Goal: Task Accomplishment & Management: Use online tool/utility

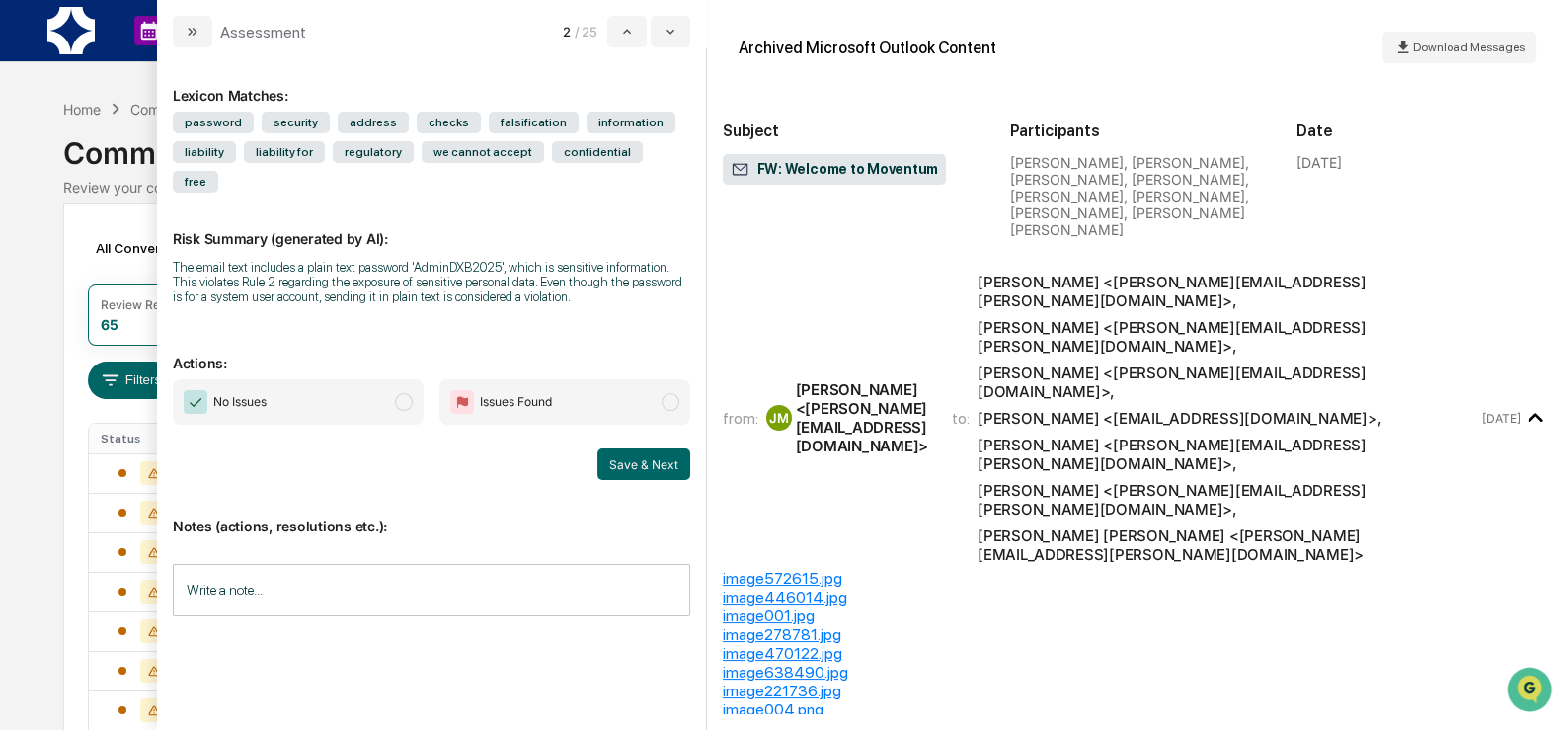
click at [344, 413] on span "No Issues" at bounding box center [298, 402] width 250 height 46
click at [620, 476] on button "Save & Next" at bounding box center [643, 465] width 93 height 32
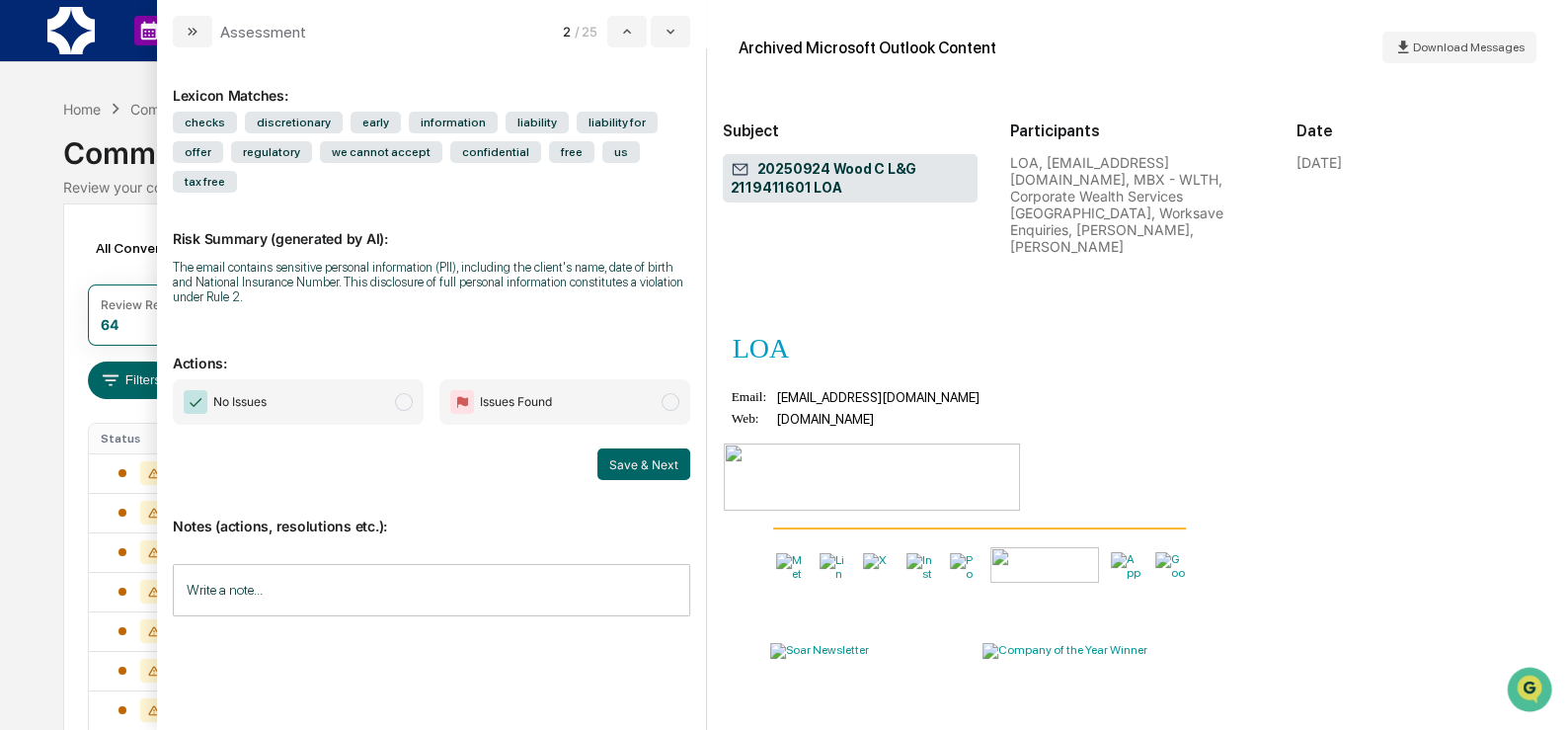
scroll to position [4045, 0]
click at [402, 403] on span "modal" at bounding box center [404, 402] width 18 height 18
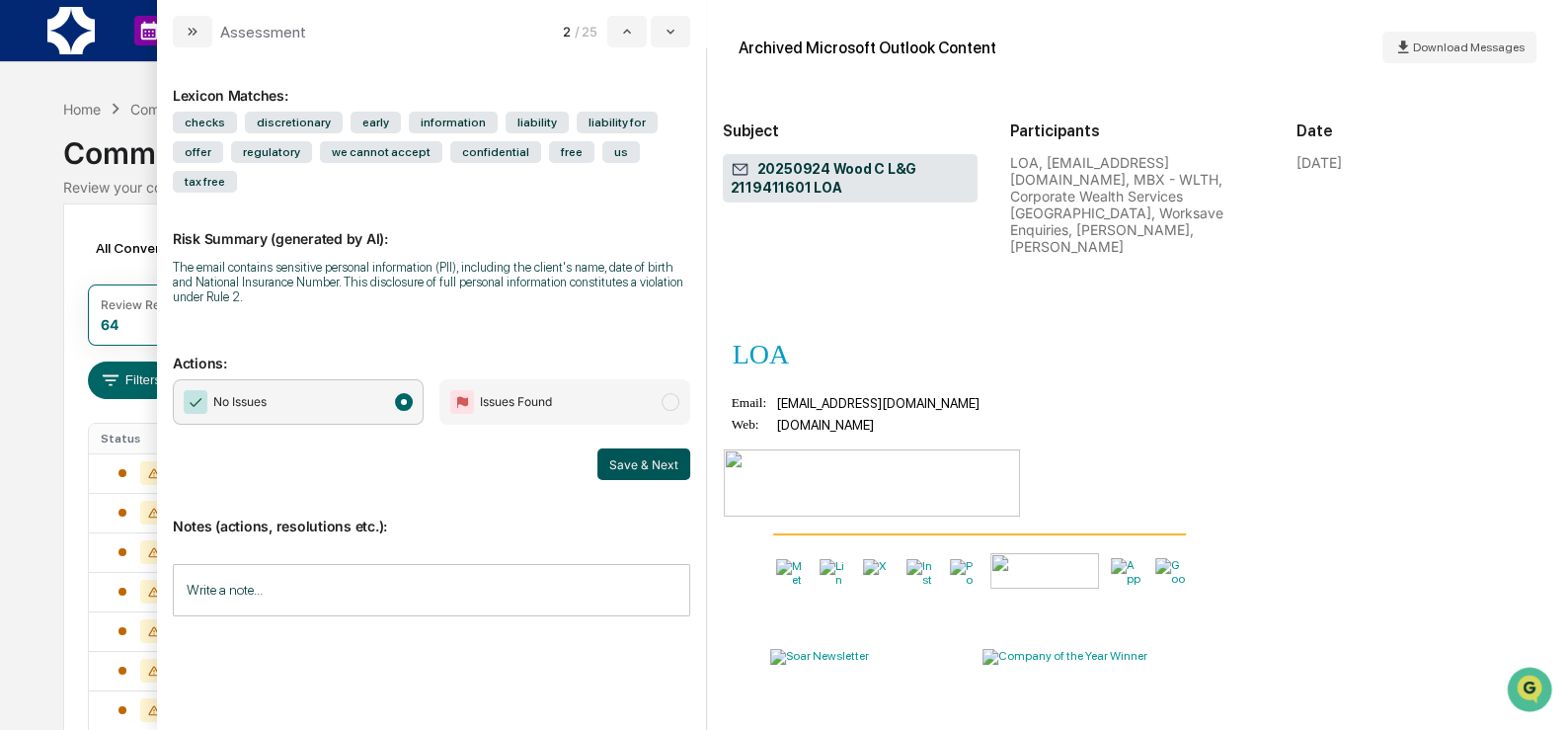
click at [616, 463] on button "Save & Next" at bounding box center [643, 465] width 93 height 32
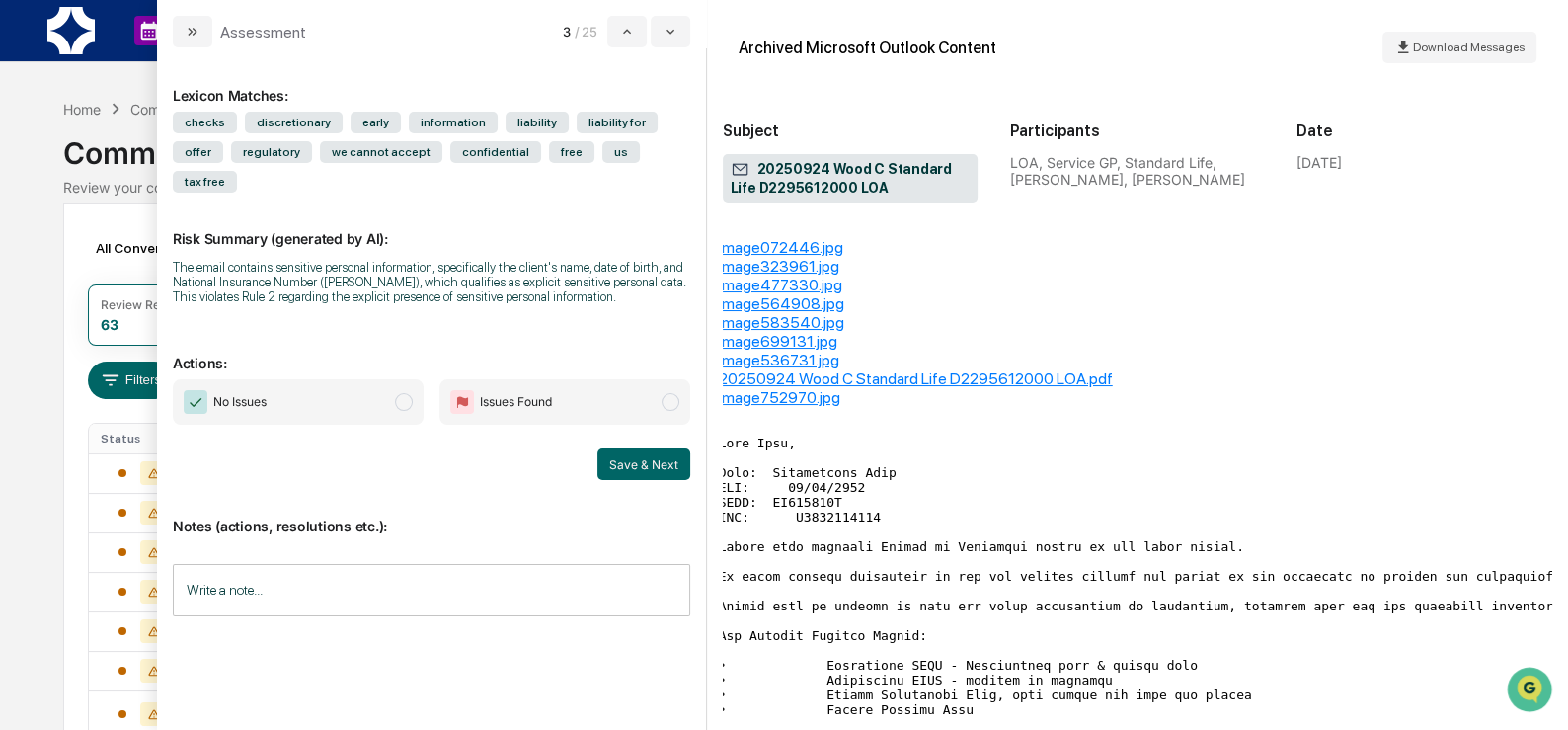
scroll to position [201, 0]
click at [356, 419] on span "No Issues" at bounding box center [298, 402] width 250 height 46
click at [635, 480] on button "Save & Next" at bounding box center [643, 465] width 93 height 32
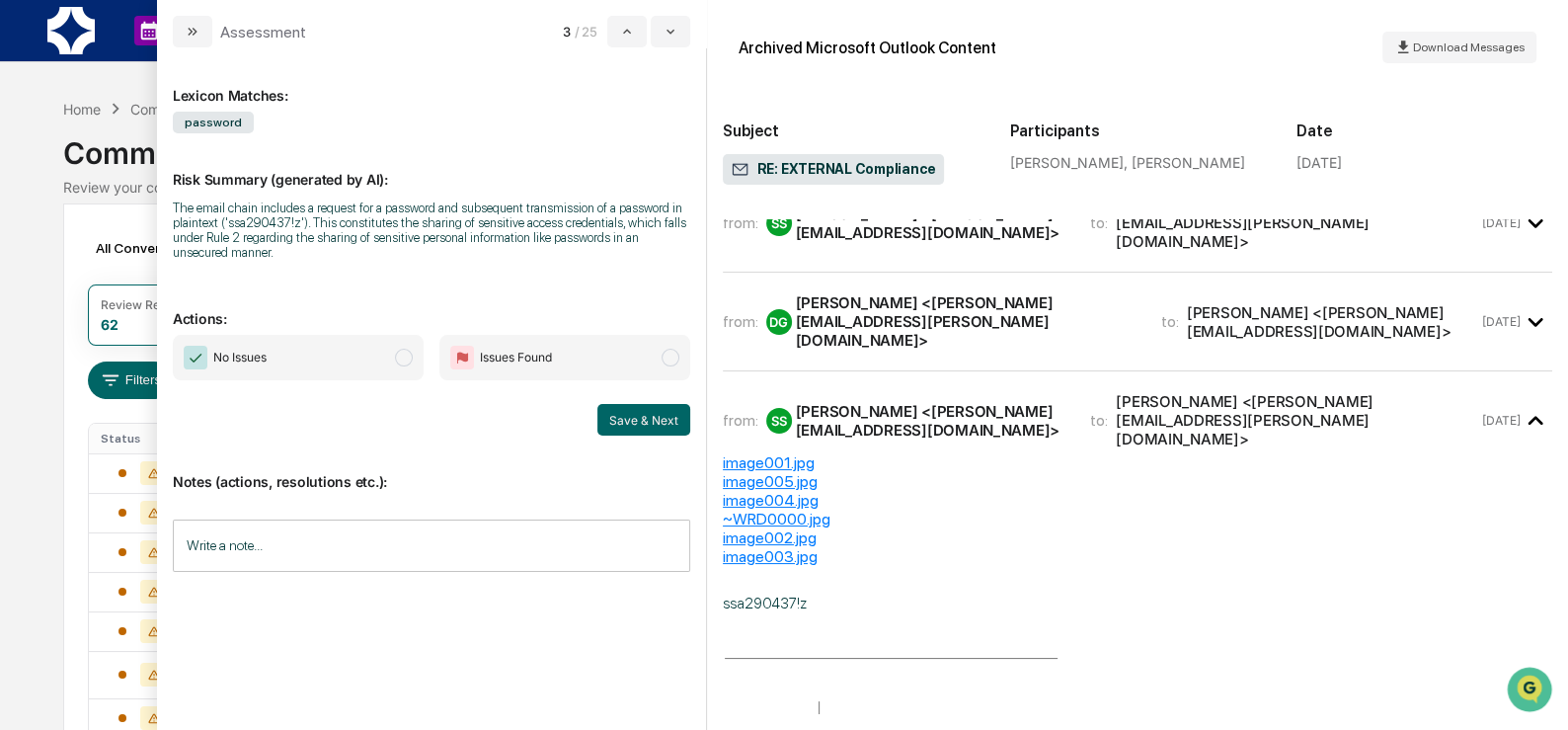
scroll to position [360, 0]
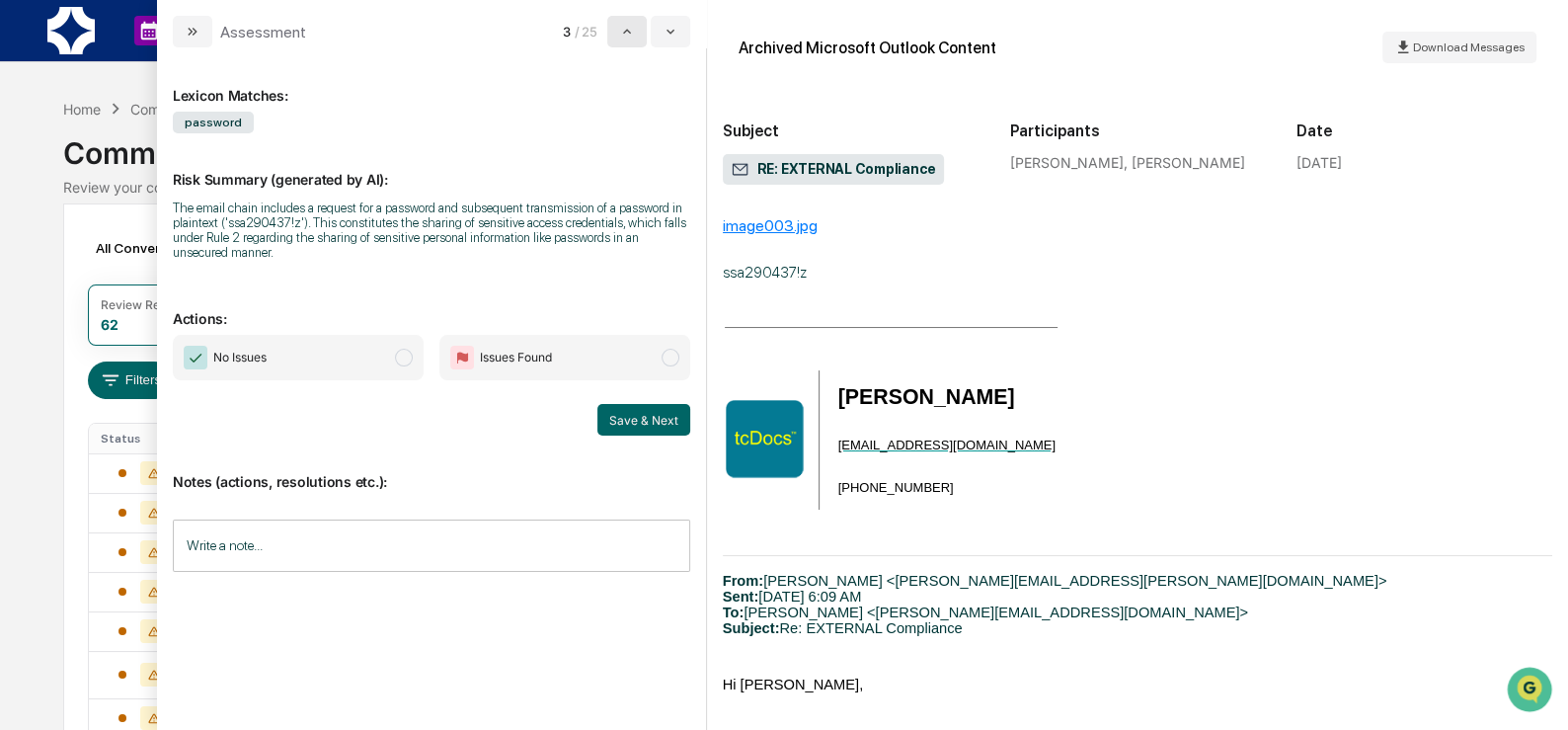
click at [637, 37] on button "modal" at bounding box center [627, 32] width 40 height 32
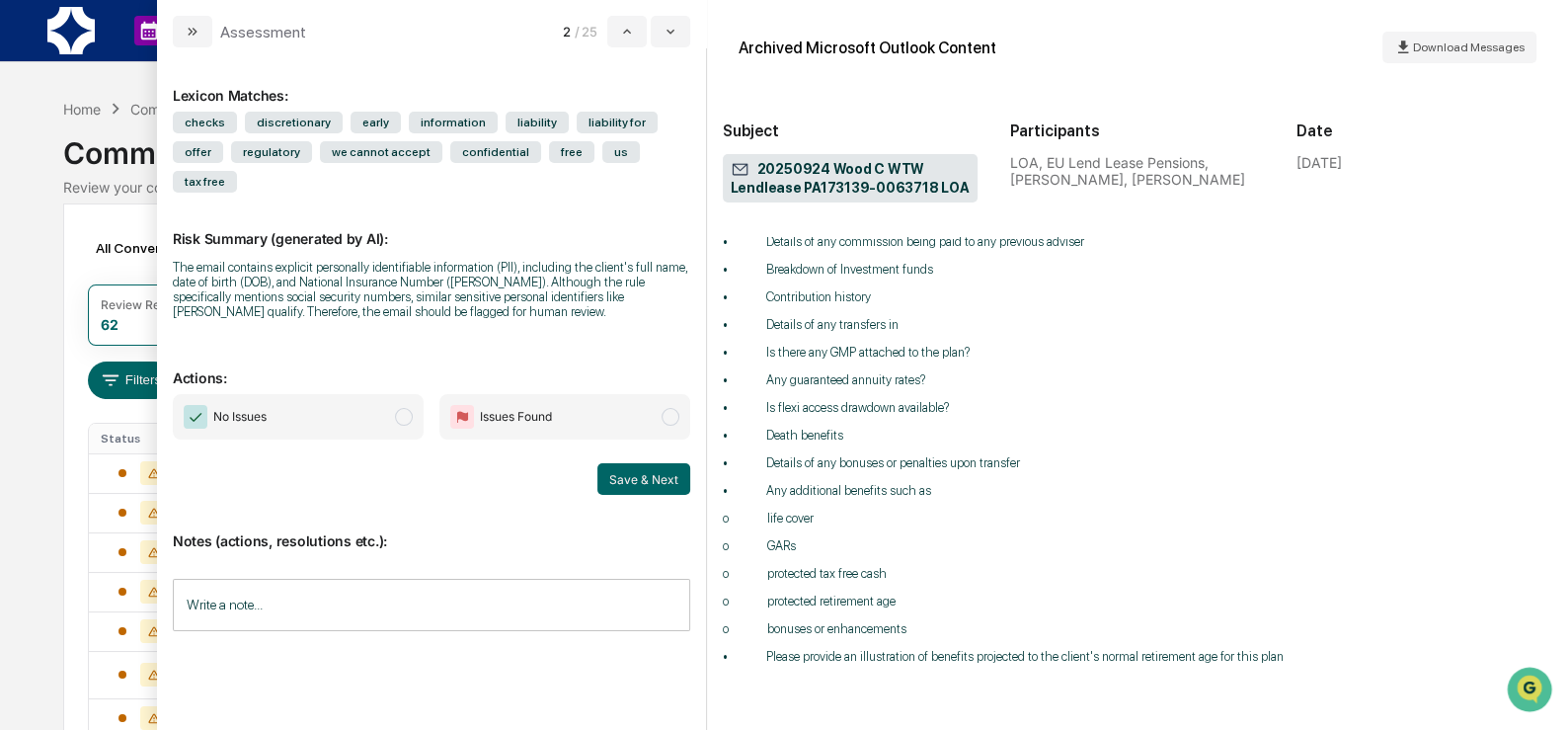
scroll to position [3458, 0]
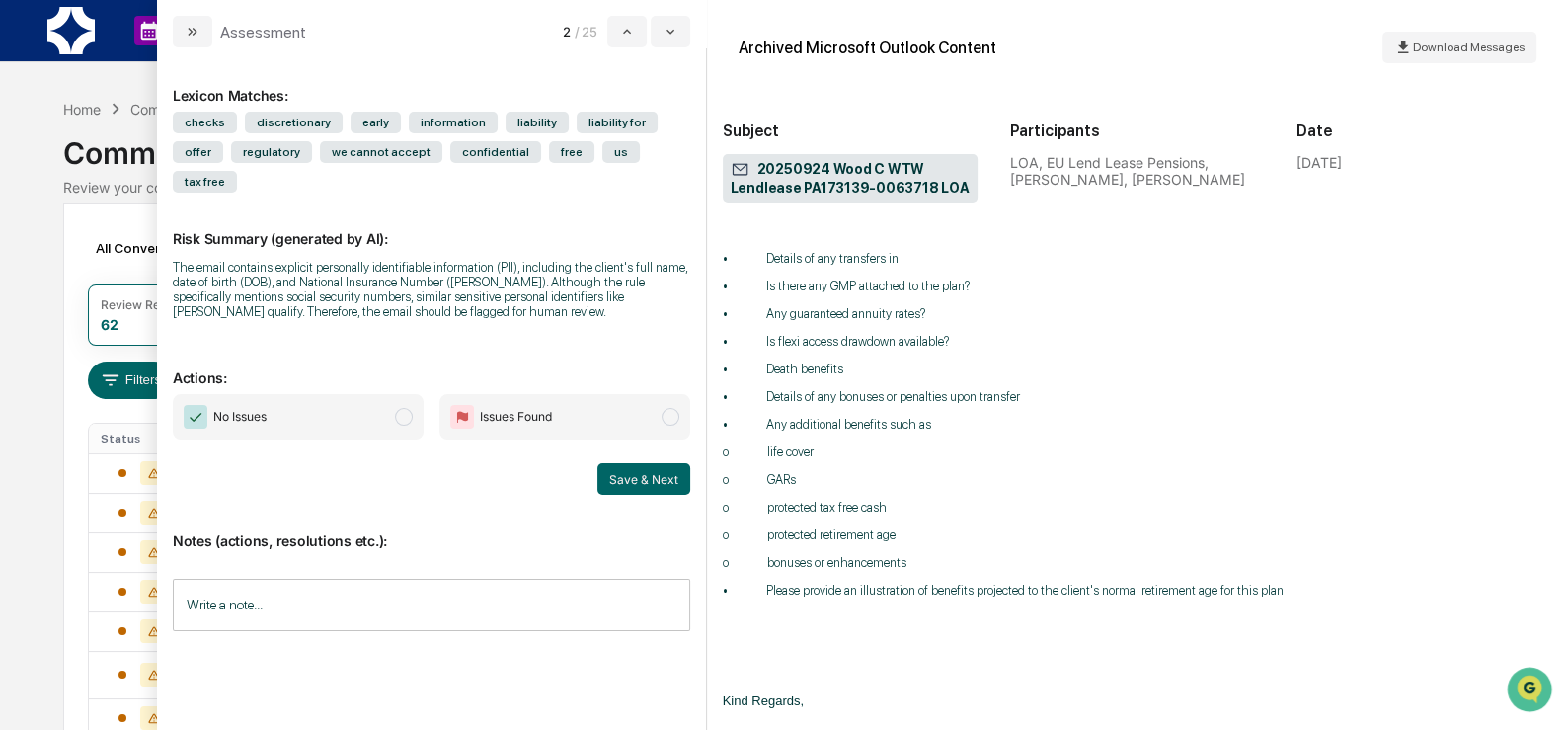
click at [388, 408] on span "No Issues" at bounding box center [298, 417] width 250 height 46
click at [654, 488] on button "Save & Next" at bounding box center [643, 479] width 93 height 32
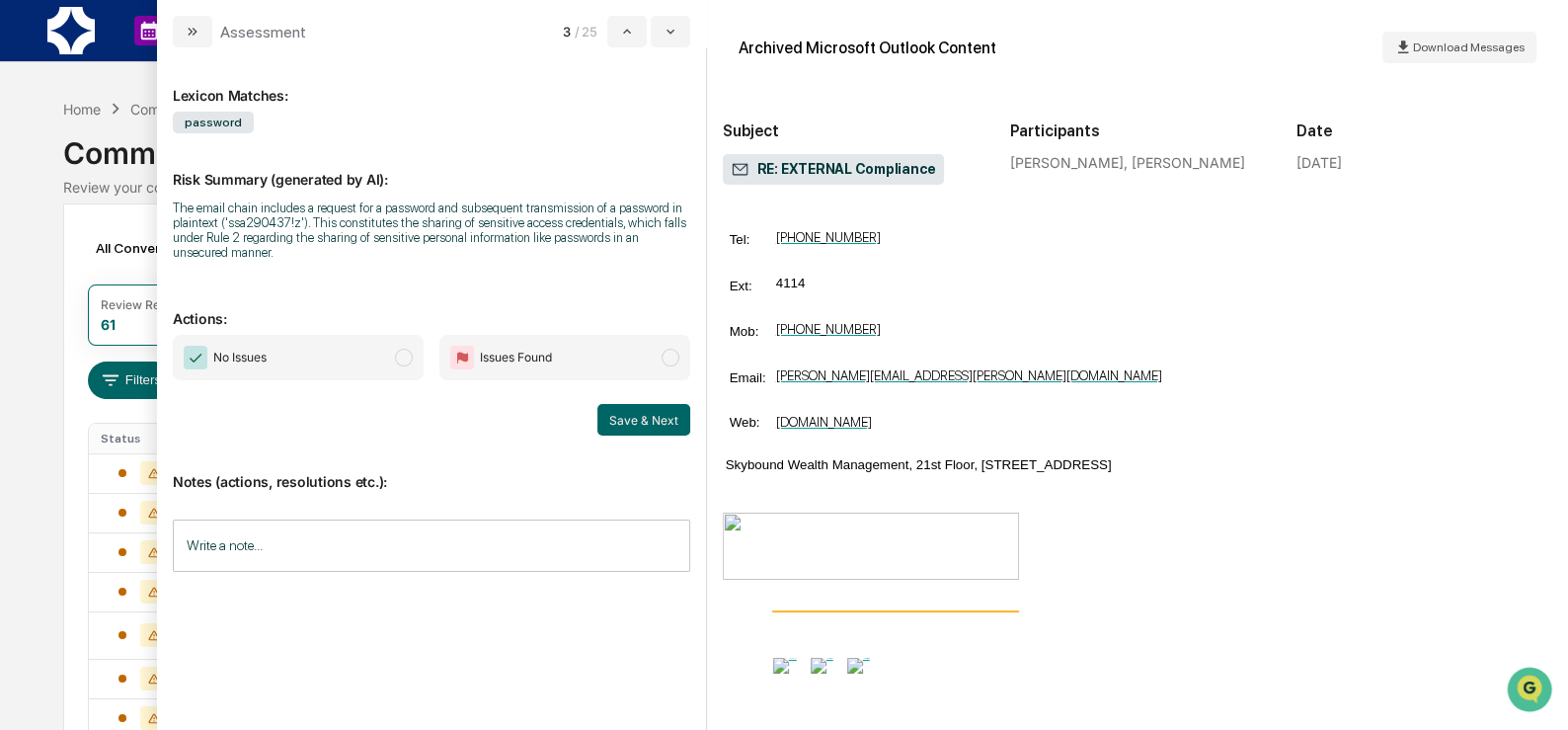
scroll to position [1038, 0]
click at [667, 27] on icon "modal" at bounding box center [670, 32] width 16 height 16
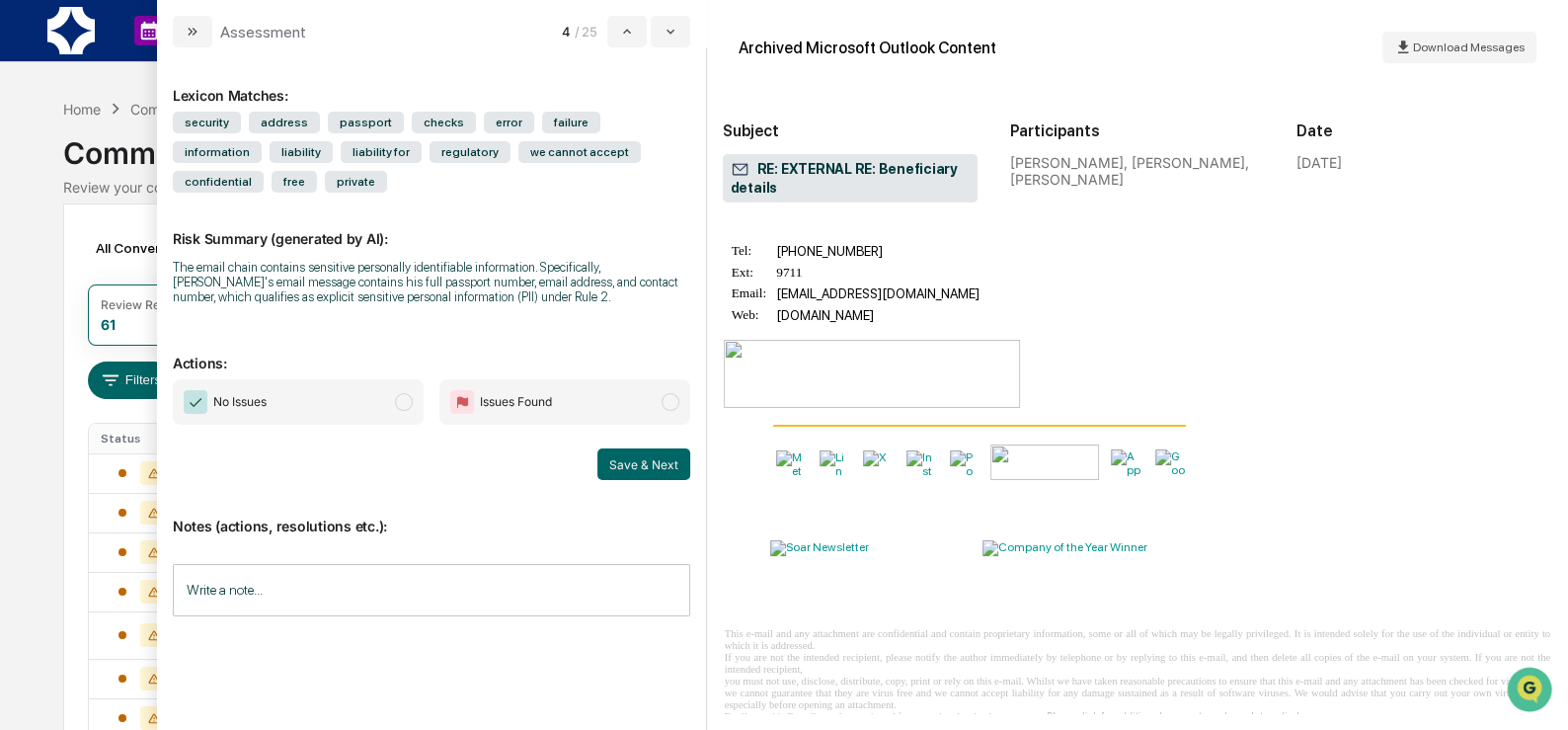
scroll to position [992, 0]
click at [408, 406] on span "modal" at bounding box center [404, 402] width 18 height 18
click at [635, 467] on button "Save & Next" at bounding box center [643, 465] width 93 height 32
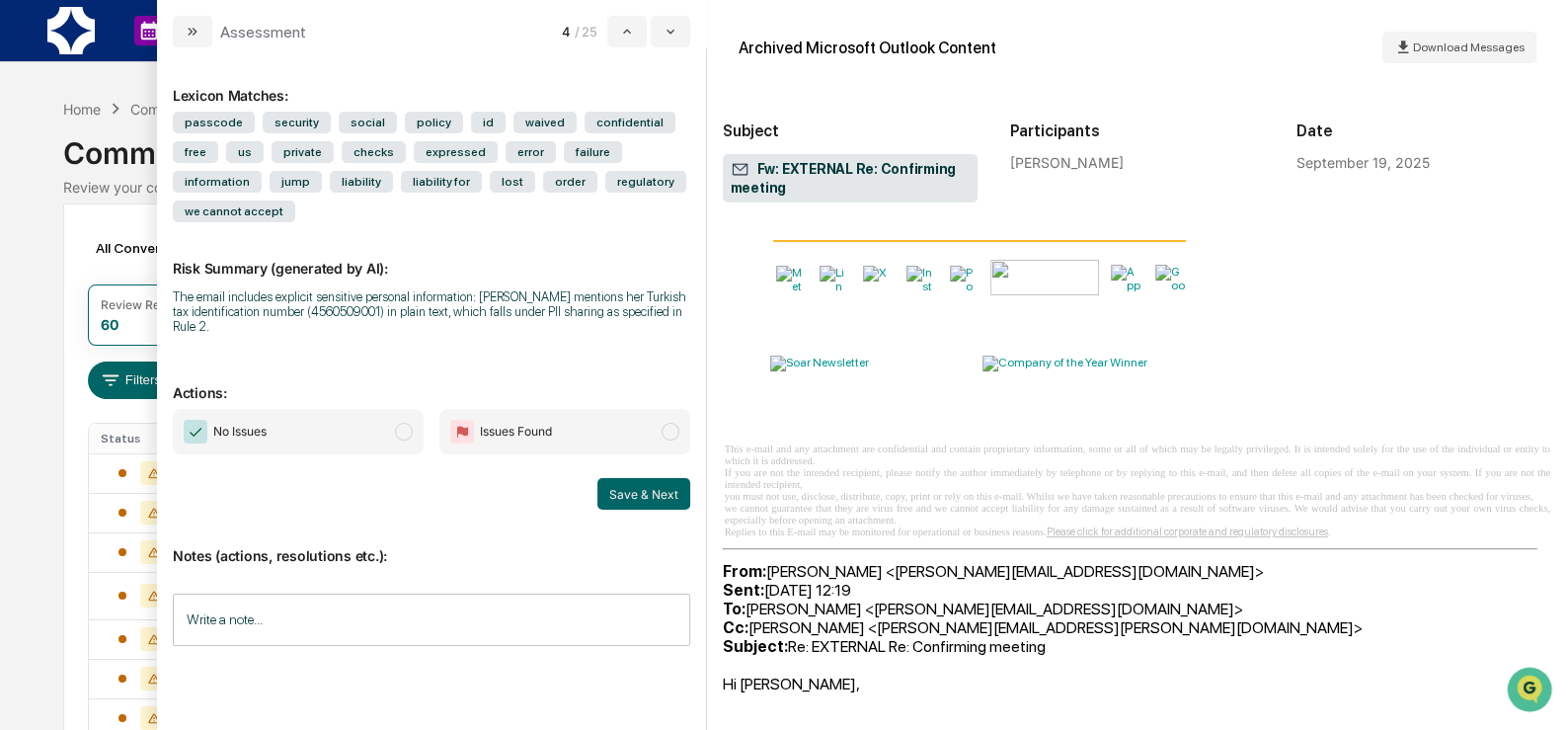
scroll to position [980, 0]
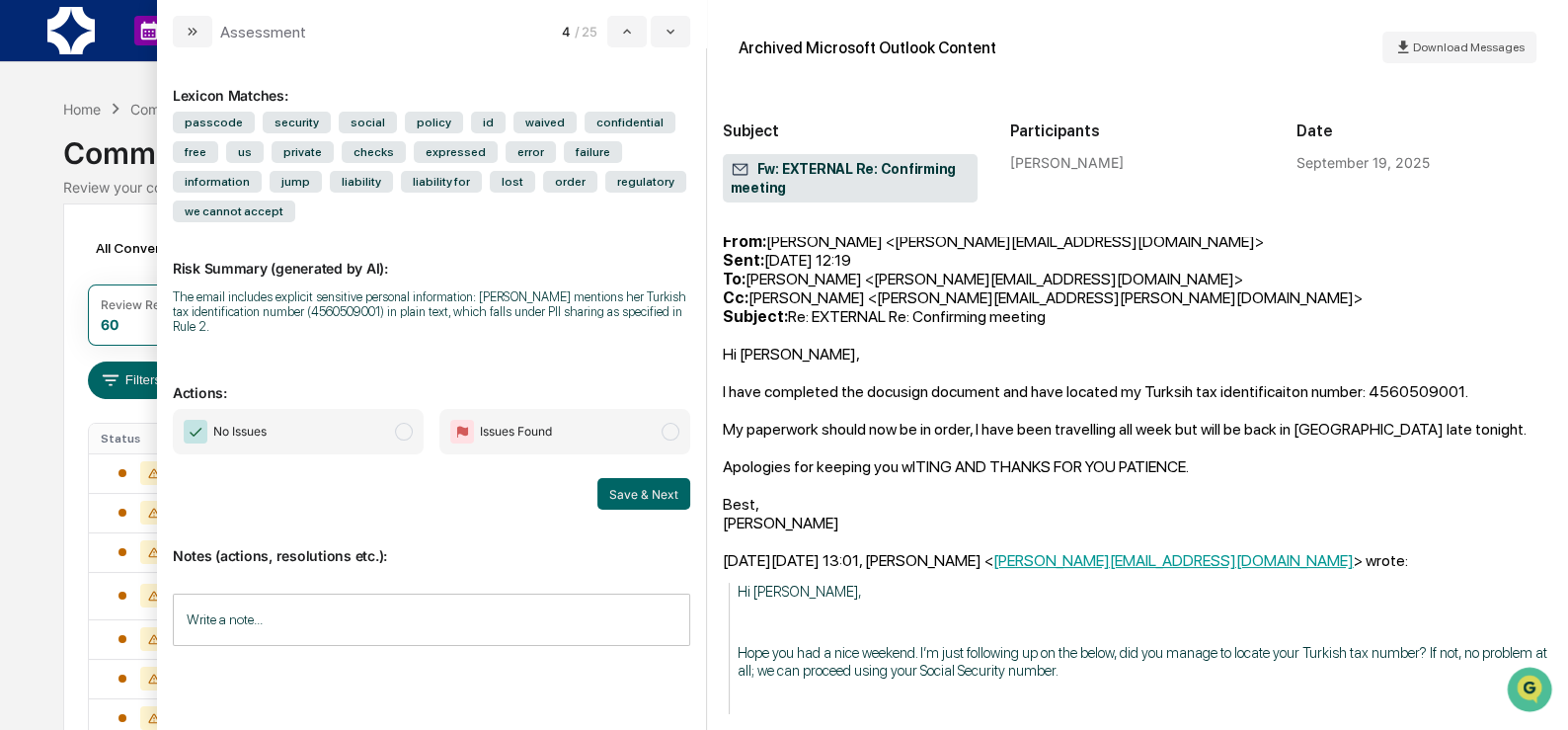
click at [393, 427] on span "No Issues" at bounding box center [298, 432] width 250 height 46
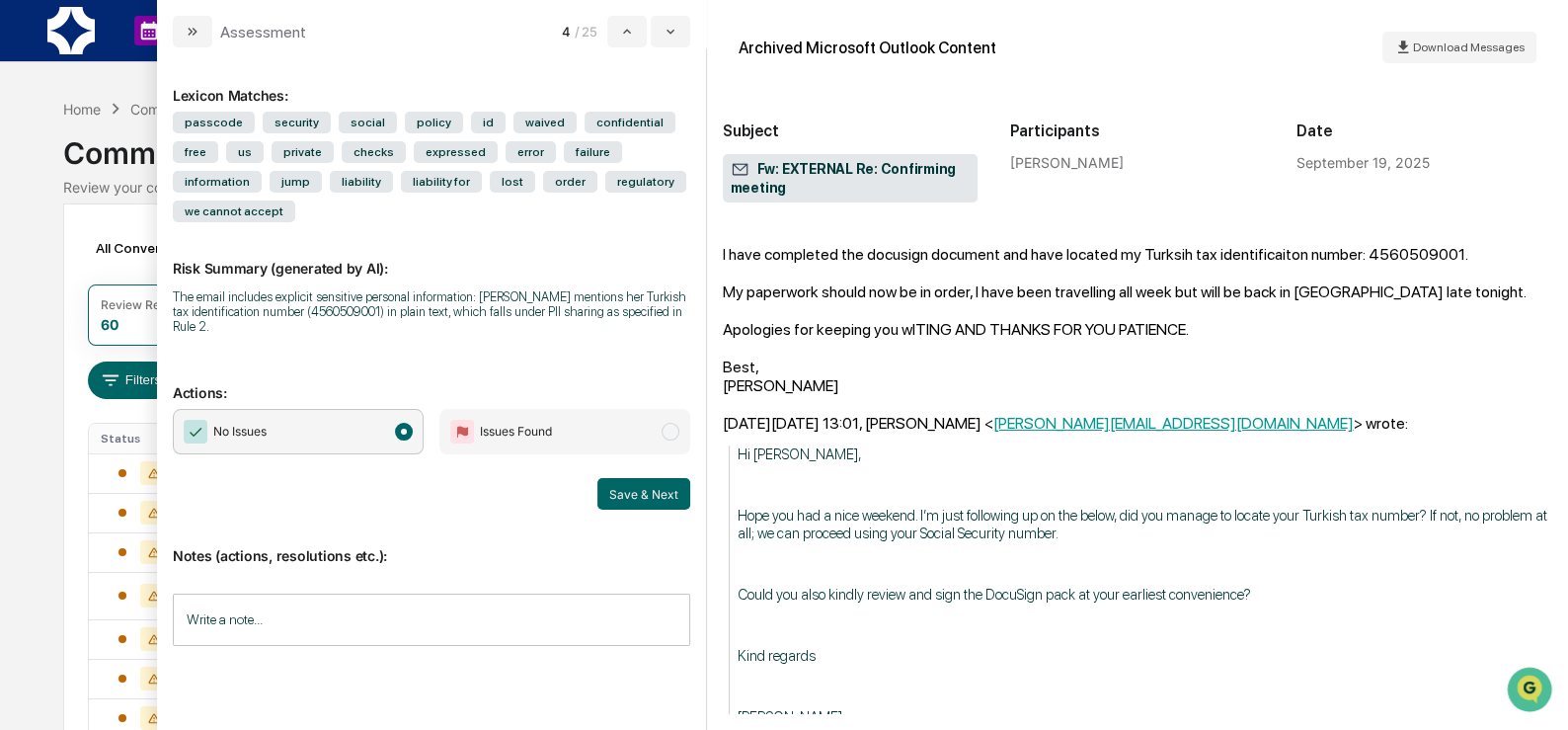
scroll to position [1123, 0]
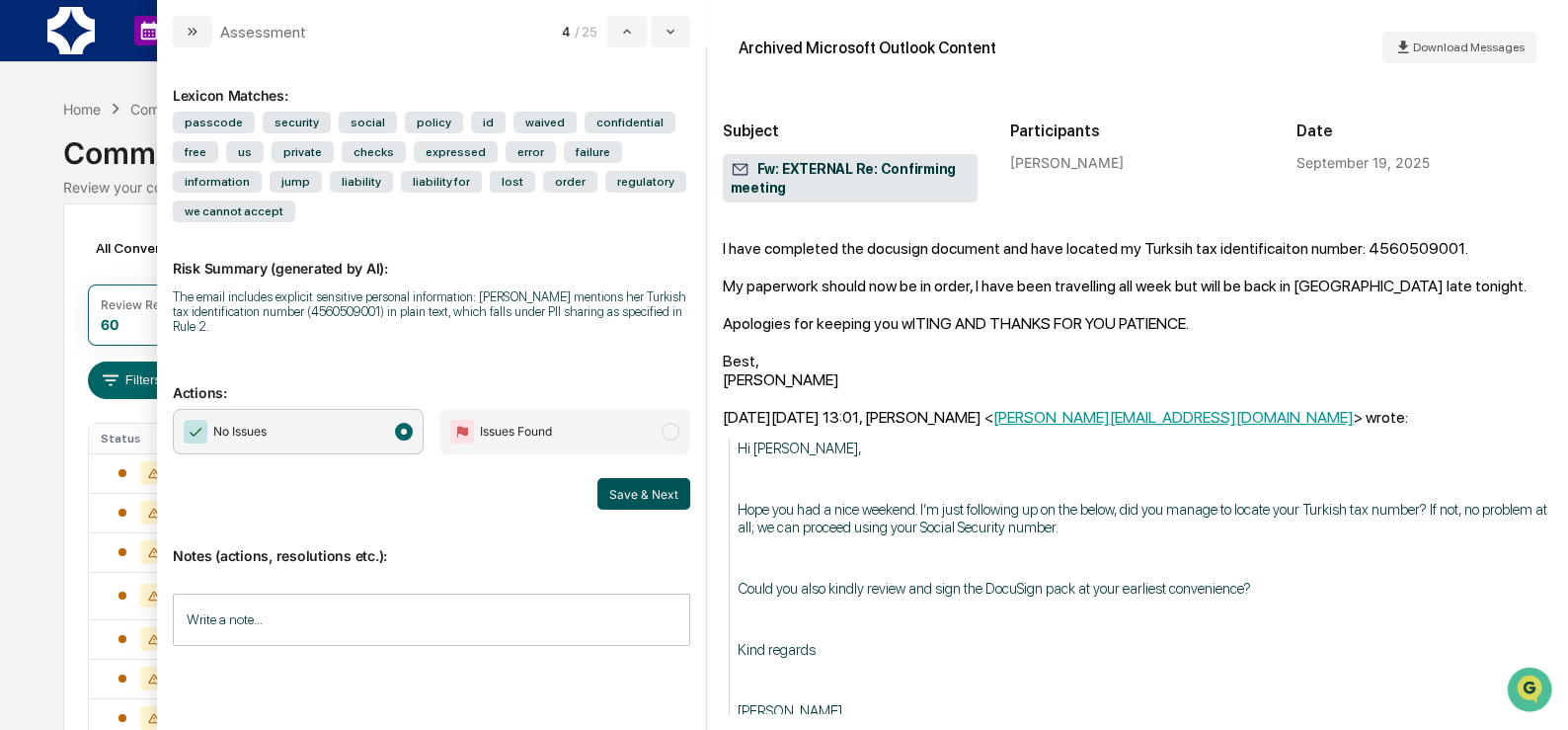
click at [665, 490] on button "Save & Next" at bounding box center [643, 494] width 93 height 32
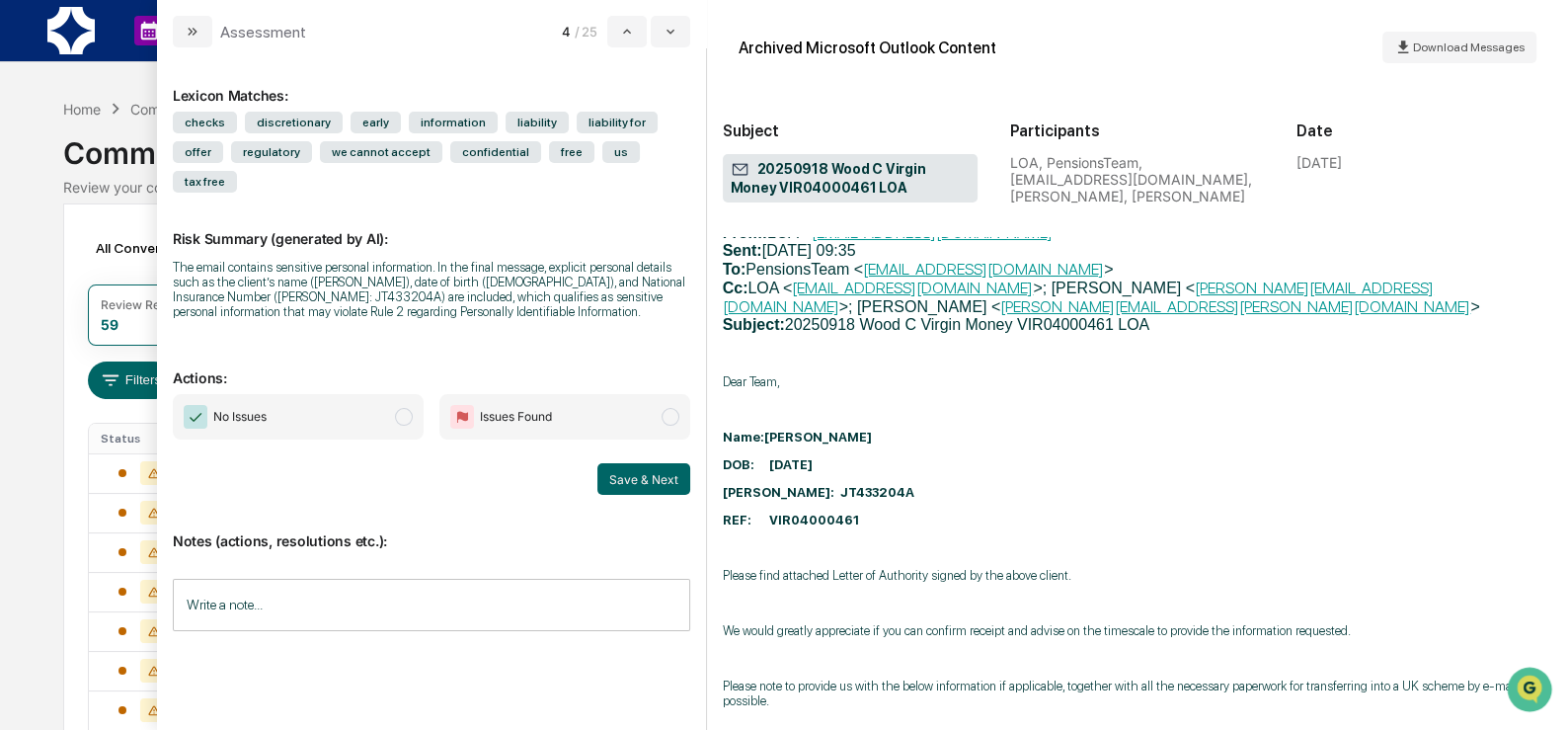
scroll to position [3103, 0]
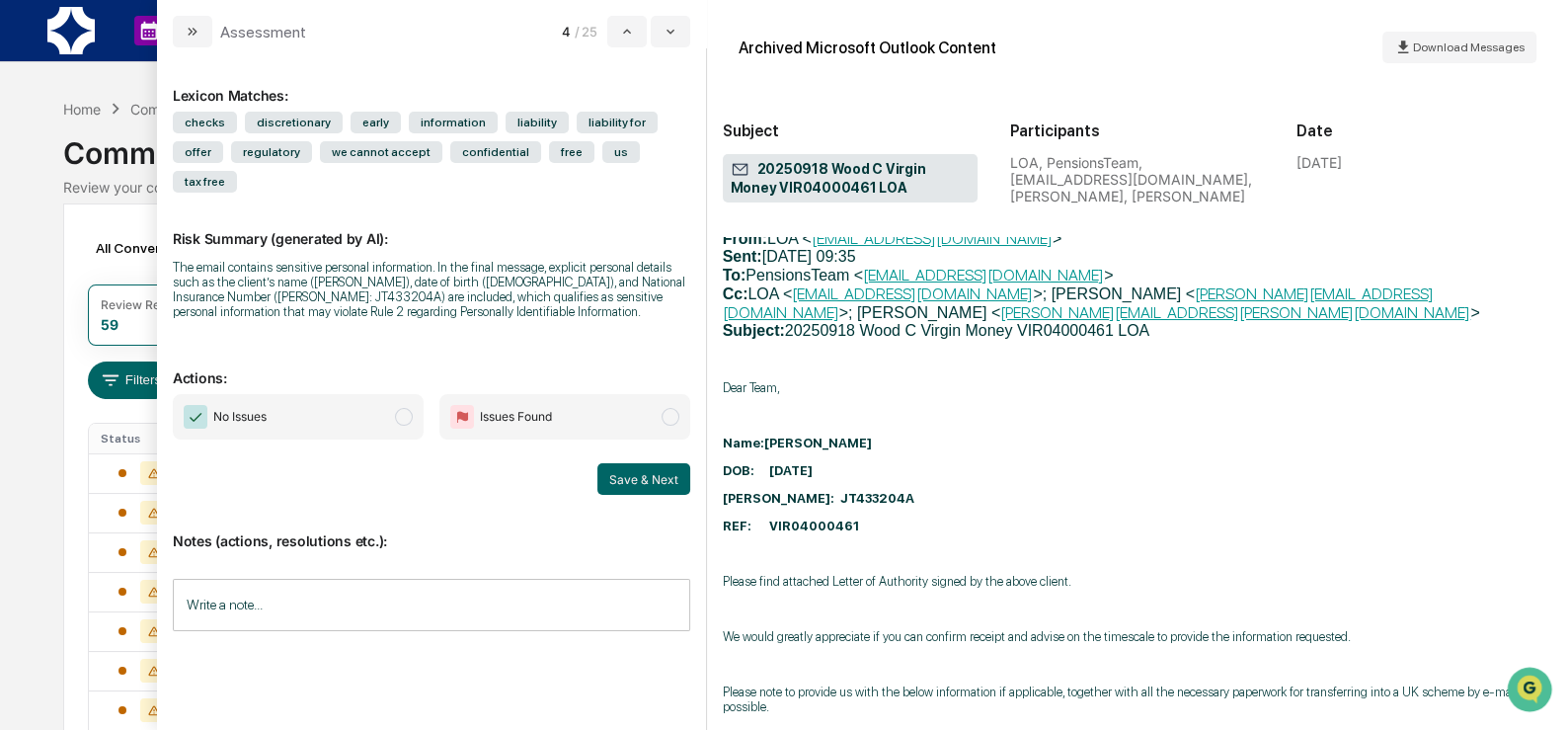
click at [393, 433] on span "No Issues" at bounding box center [298, 417] width 250 height 46
click at [655, 495] on button "Save & Next" at bounding box center [643, 479] width 93 height 32
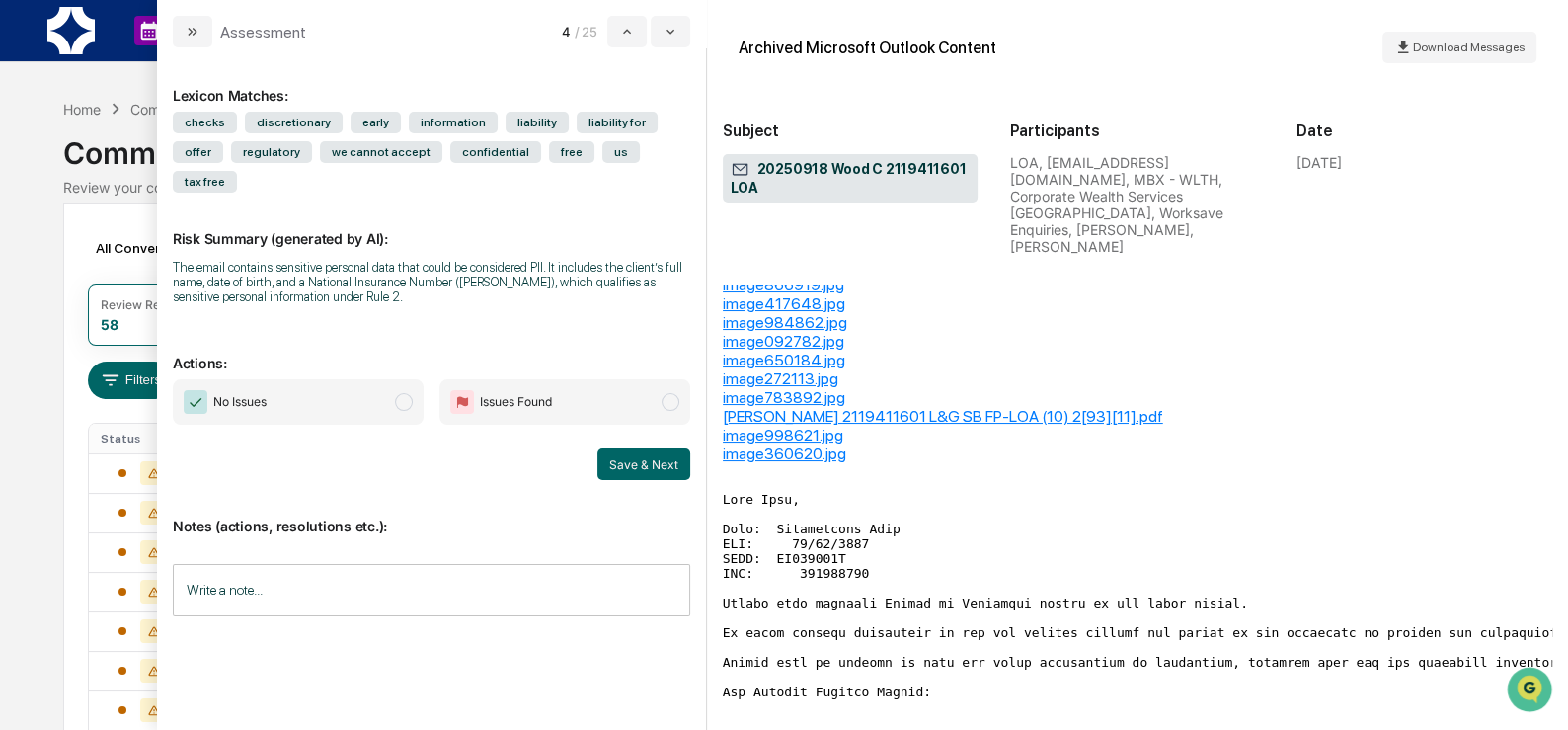
scroll to position [472, 0]
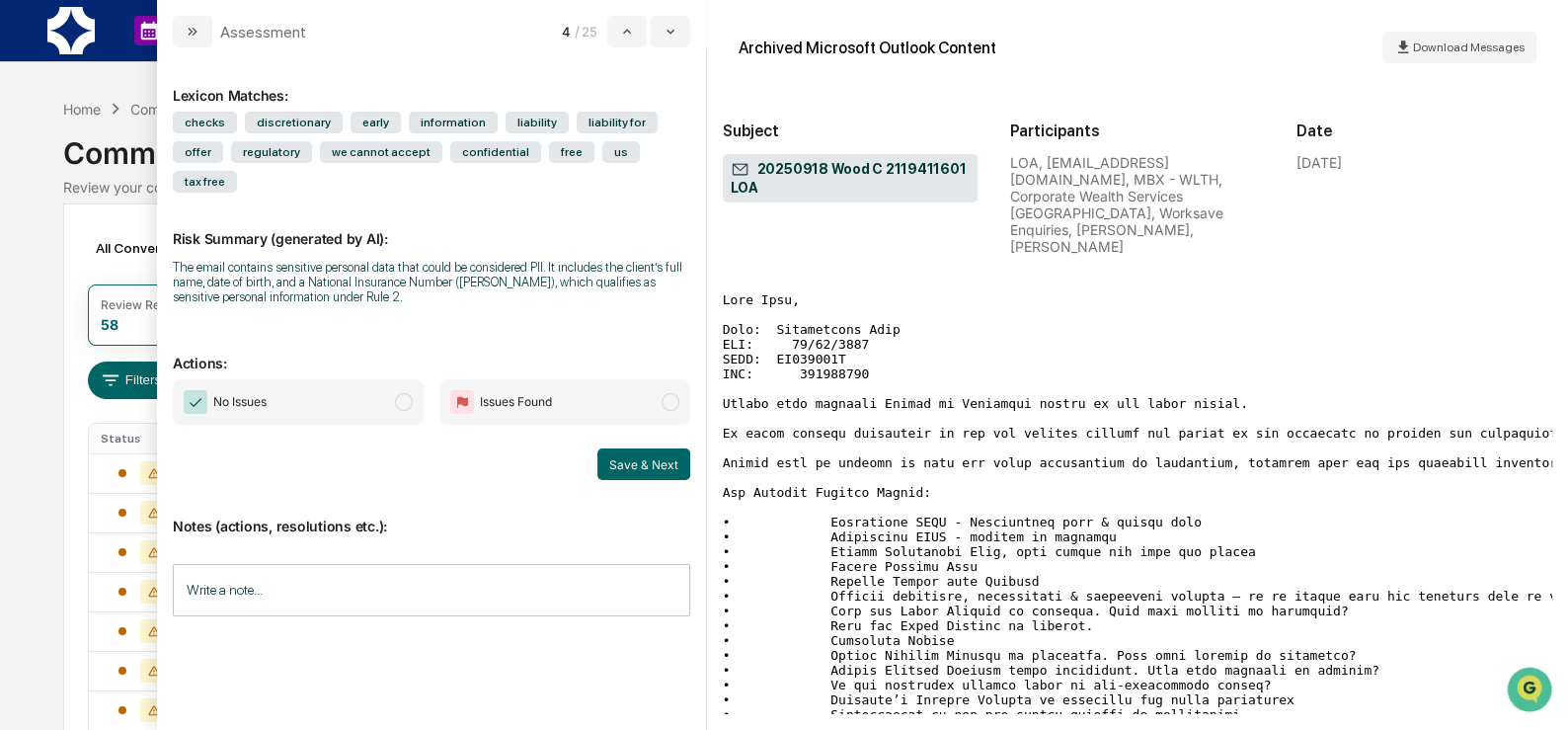
click at [405, 411] on span "modal" at bounding box center [404, 402] width 18 height 18
click at [609, 472] on button "Save & Next" at bounding box center [643, 465] width 93 height 32
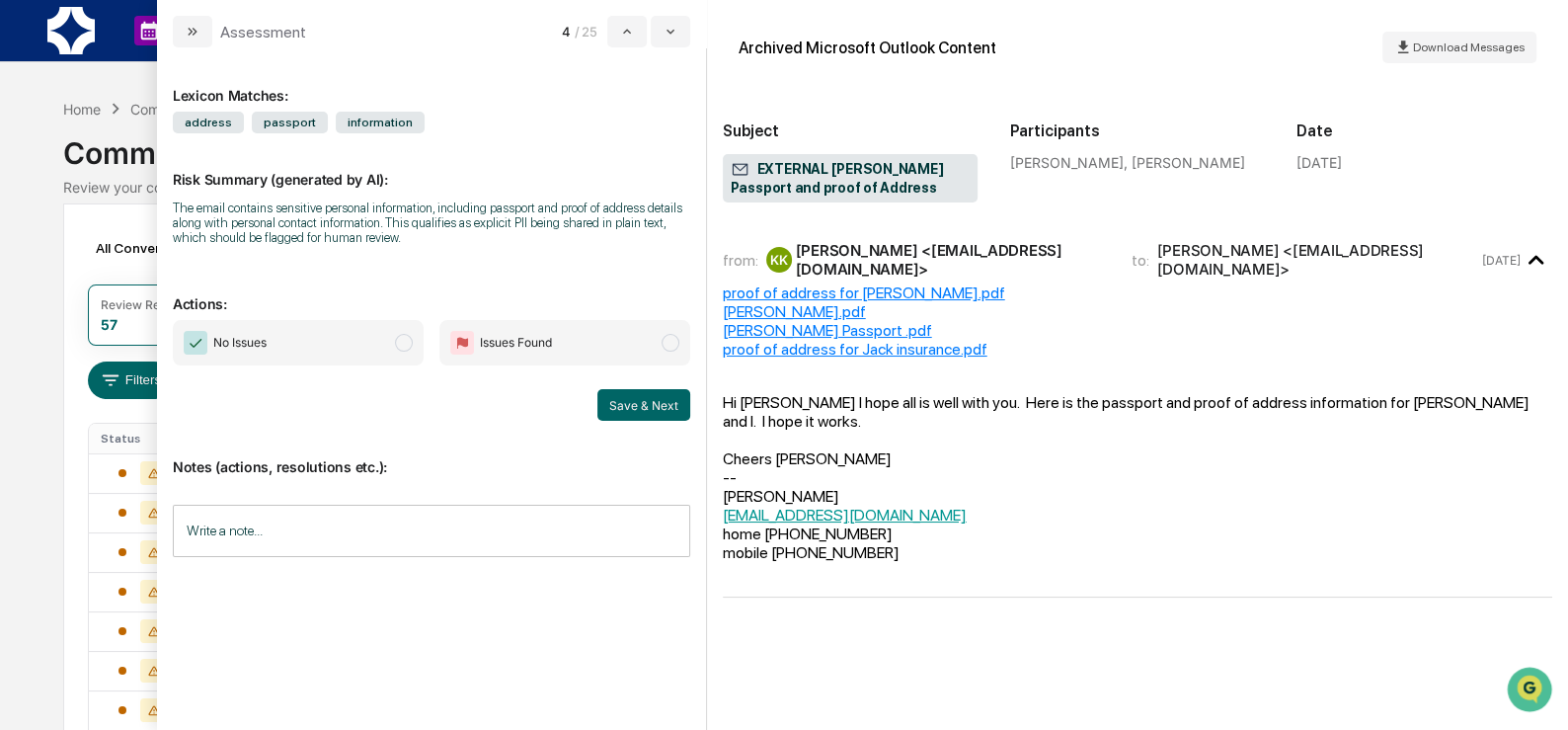
click at [408, 345] on span "modal" at bounding box center [404, 343] width 18 height 18
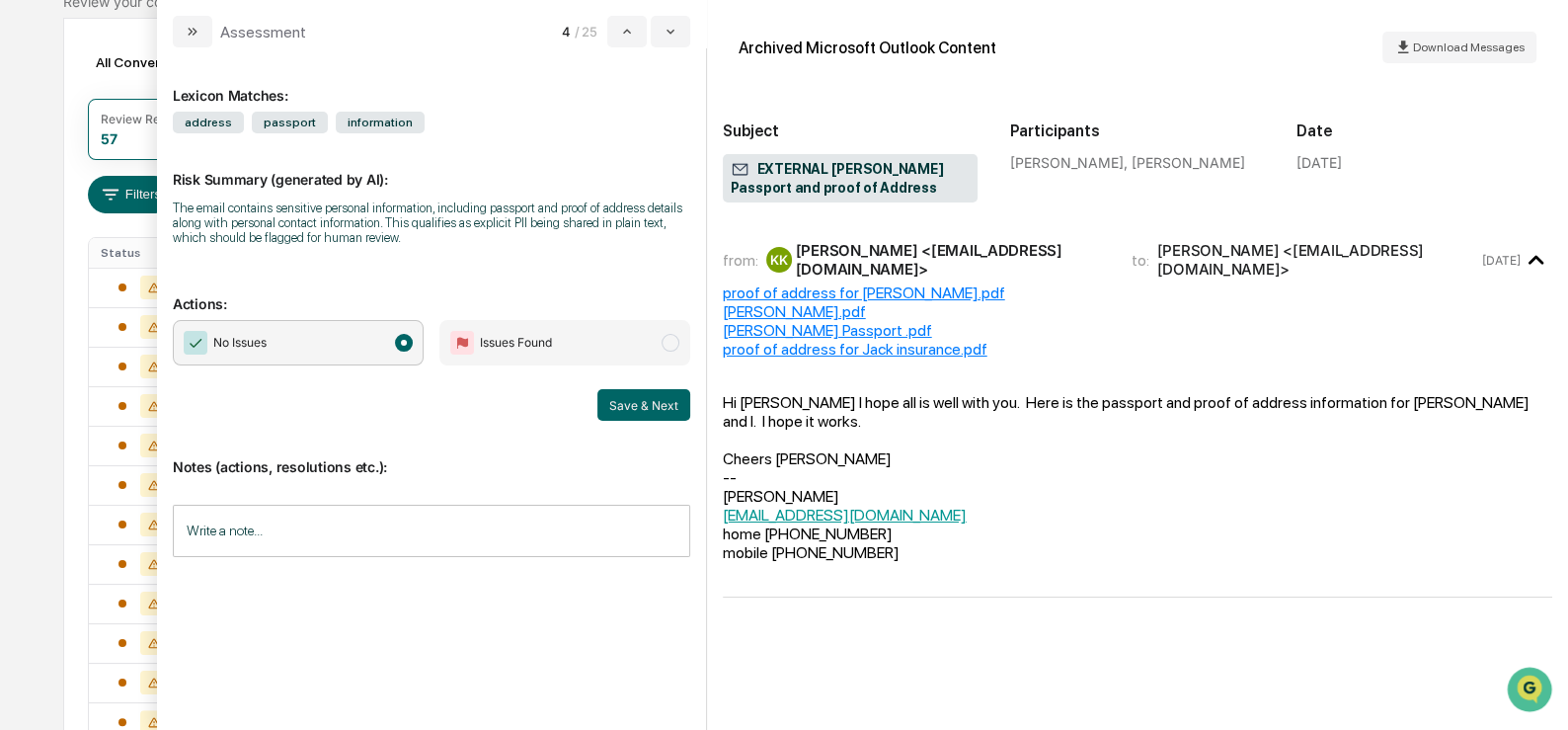
scroll to position [188, 0]
click at [624, 407] on button "Save & Next" at bounding box center [643, 405] width 93 height 32
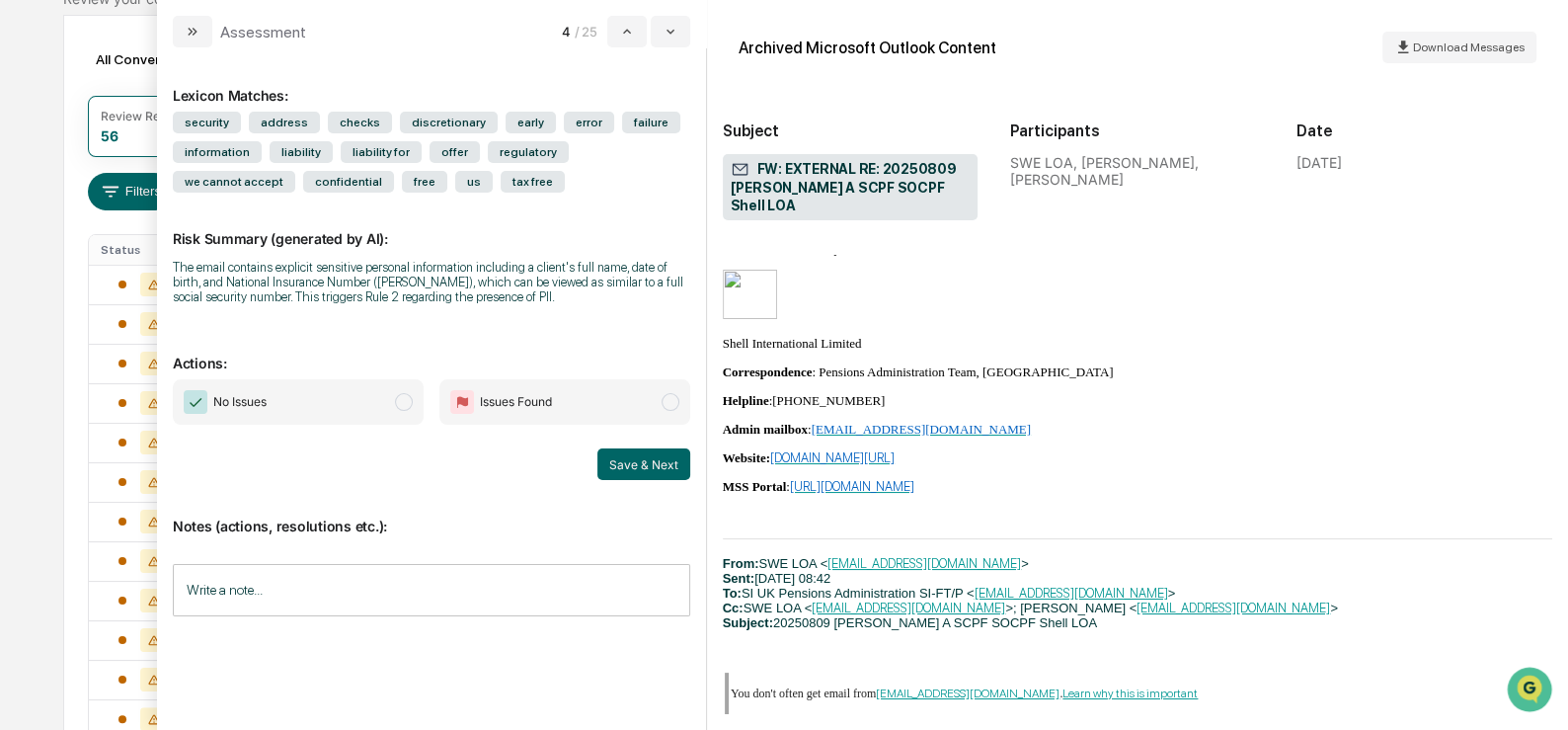
scroll to position [1579, 0]
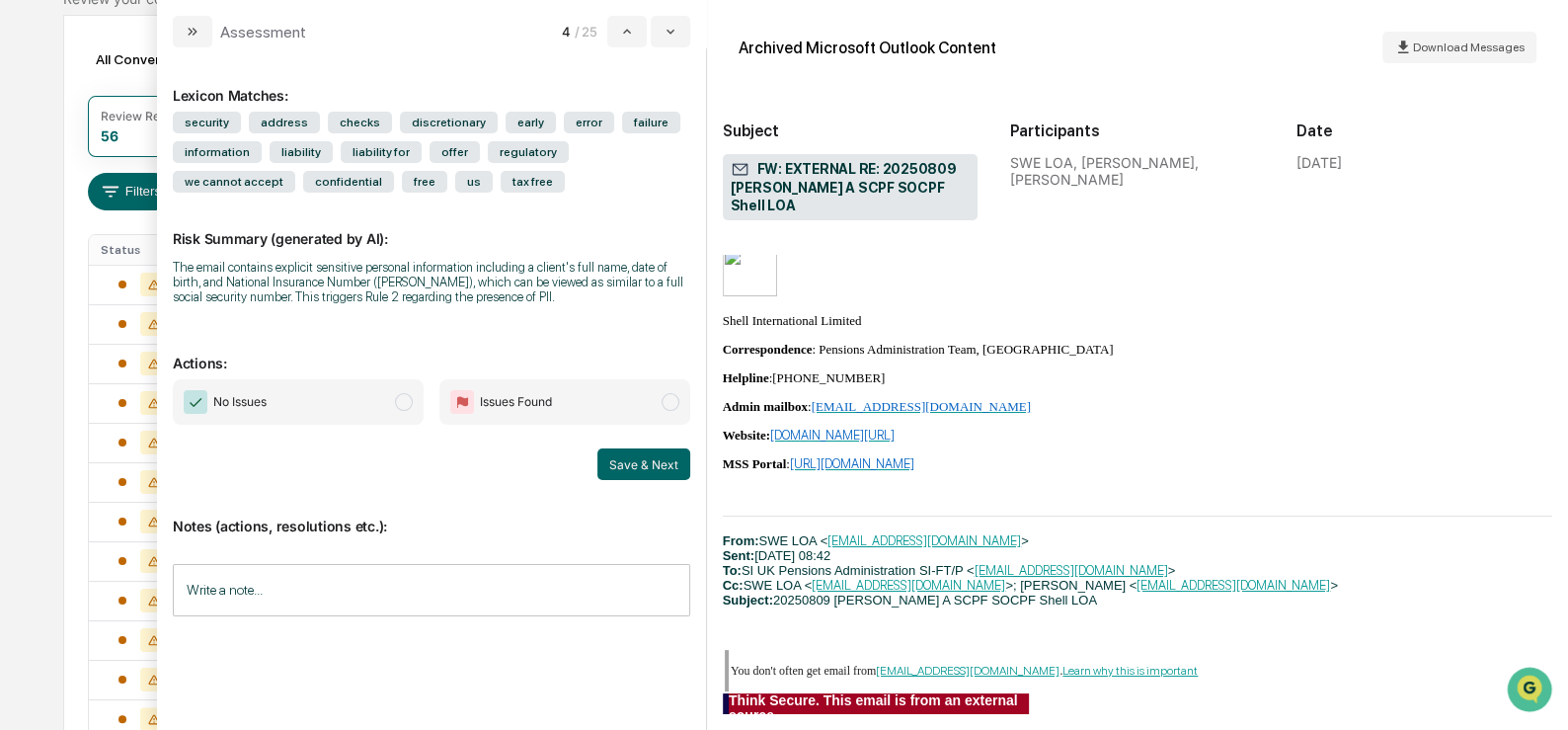
click at [265, 402] on span "No Issues" at bounding box center [240, 402] width 53 height 20
click at [636, 467] on button "Save & Next" at bounding box center [643, 465] width 93 height 32
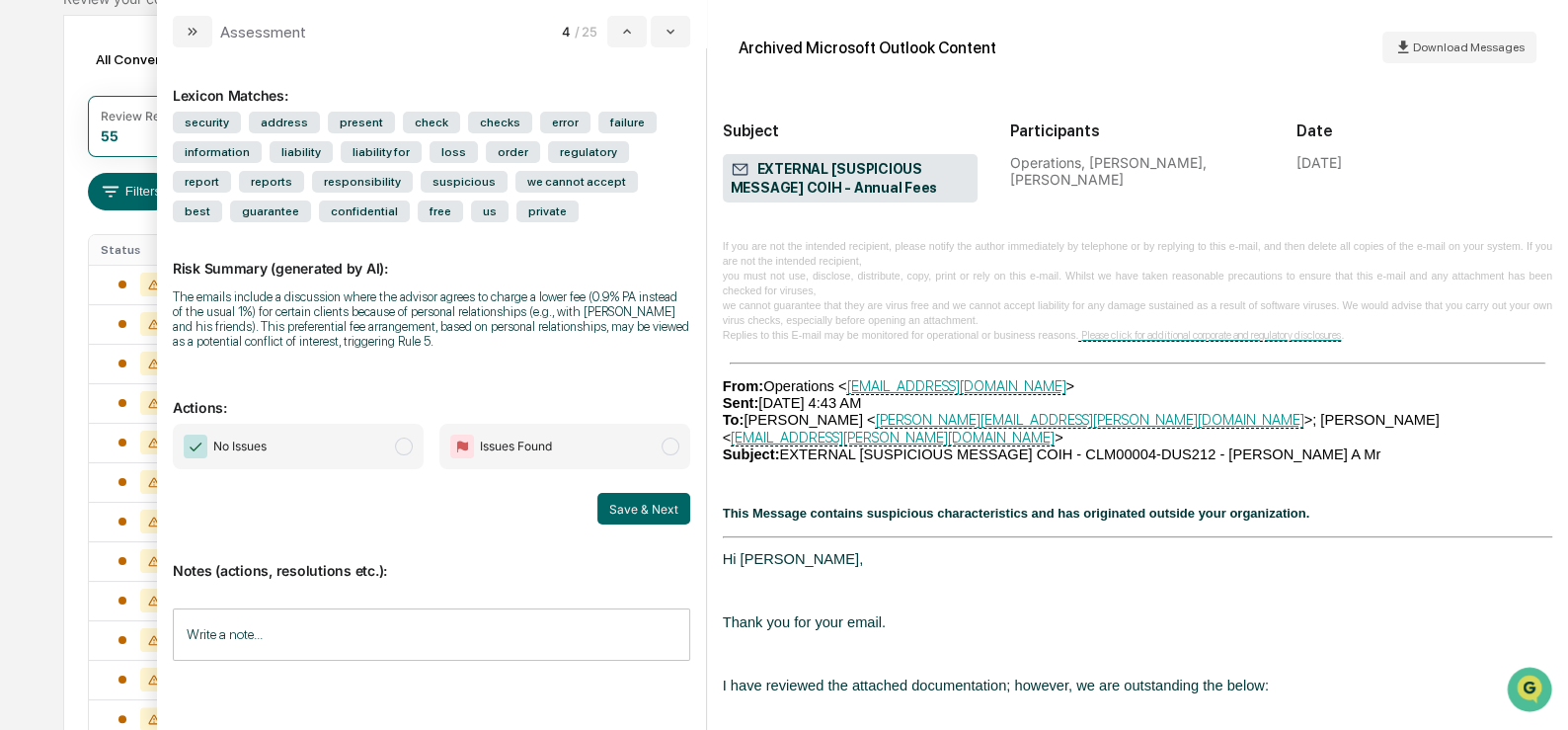
scroll to position [23922, 0]
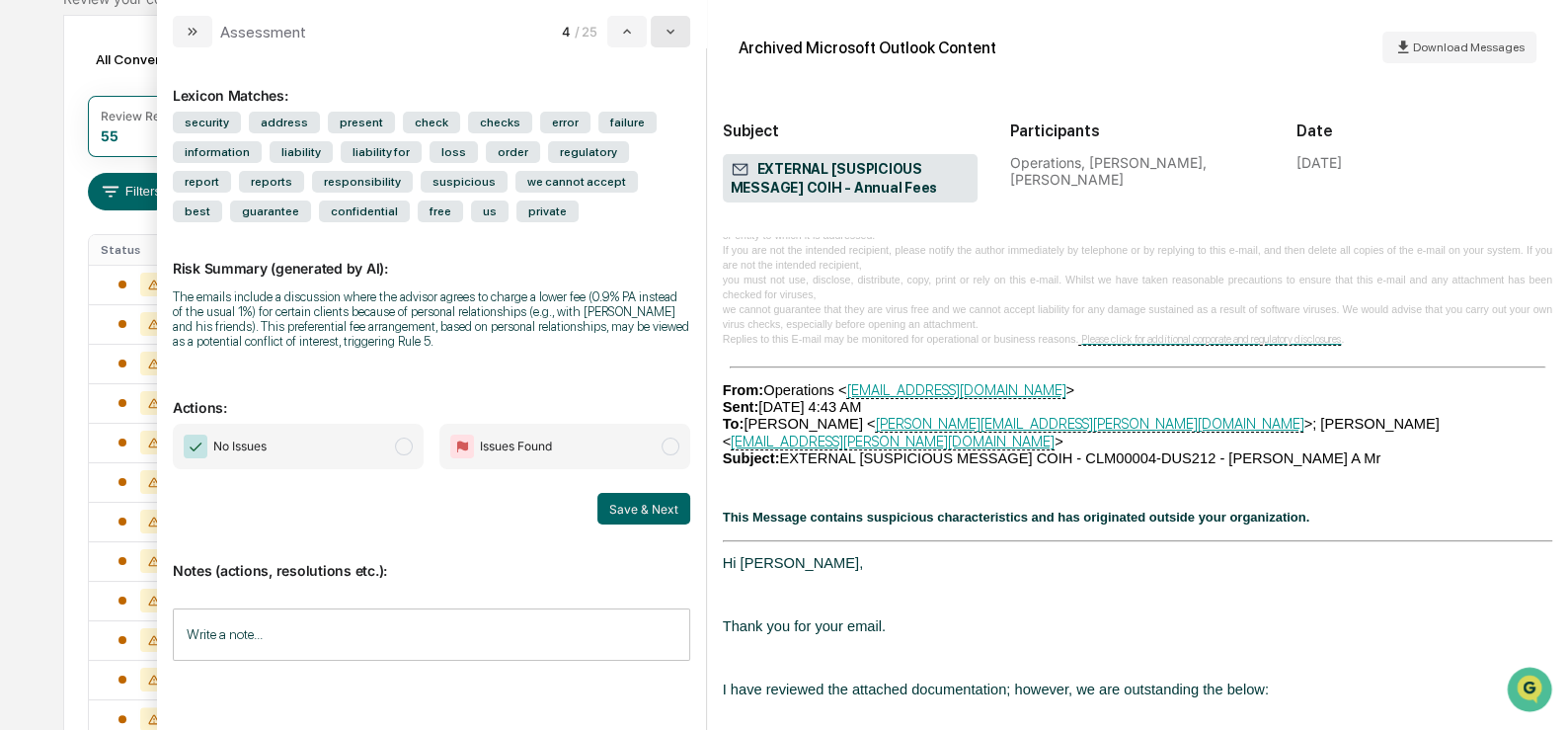
click at [671, 33] on icon "modal" at bounding box center [670, 32] width 16 height 16
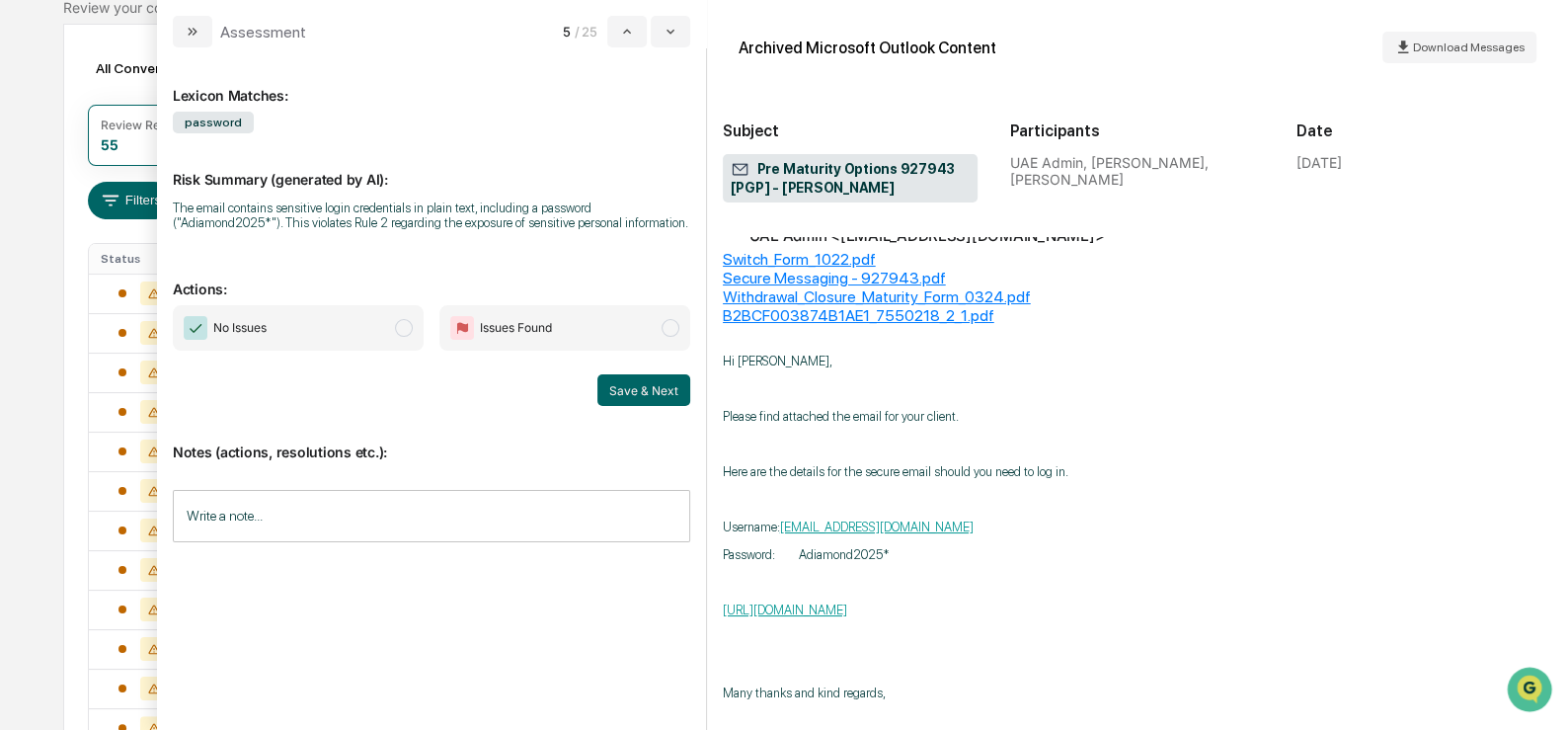
scroll to position [96, 0]
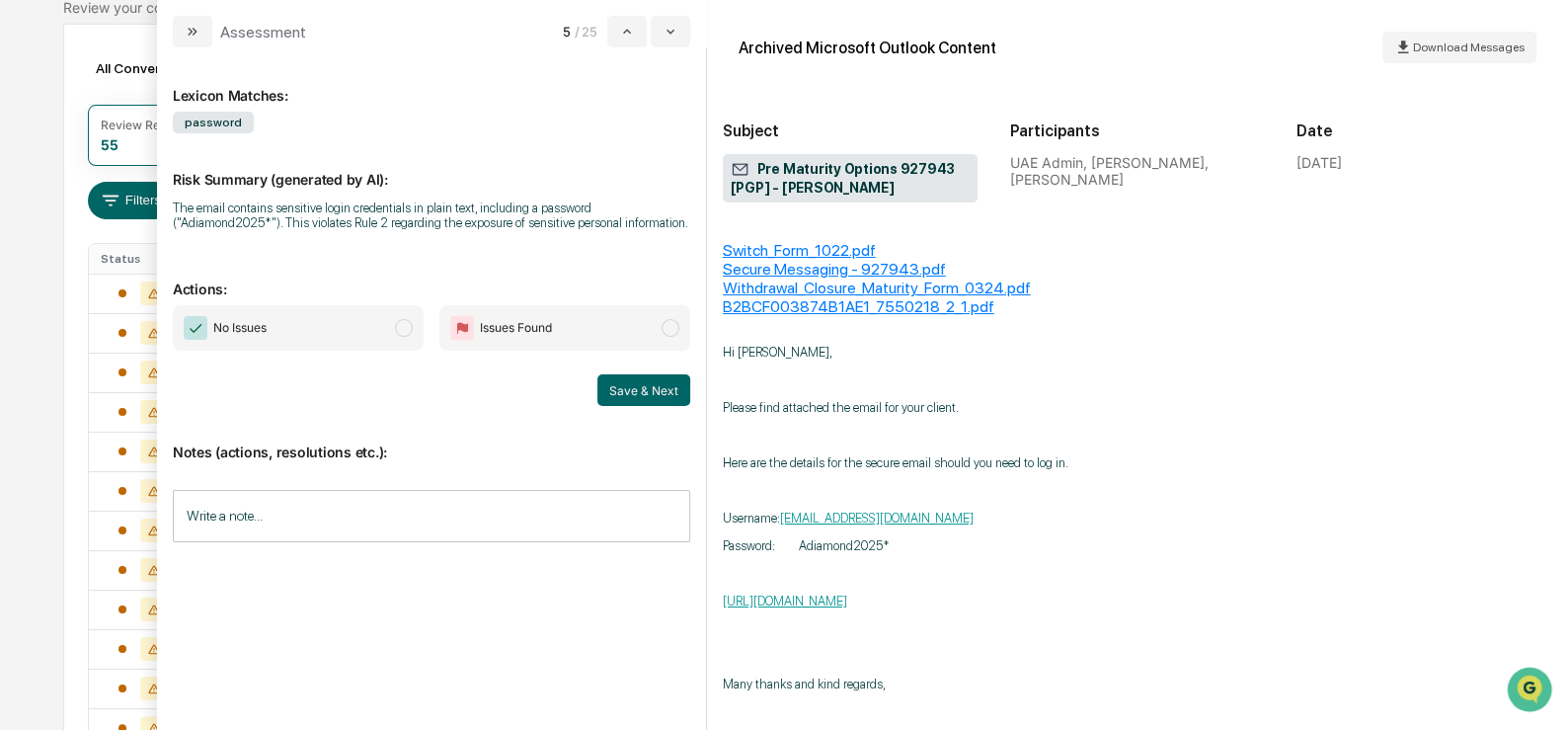
click at [402, 337] on span "modal" at bounding box center [404, 328] width 18 height 18
click at [616, 401] on button "Save & Next" at bounding box center [643, 390] width 93 height 32
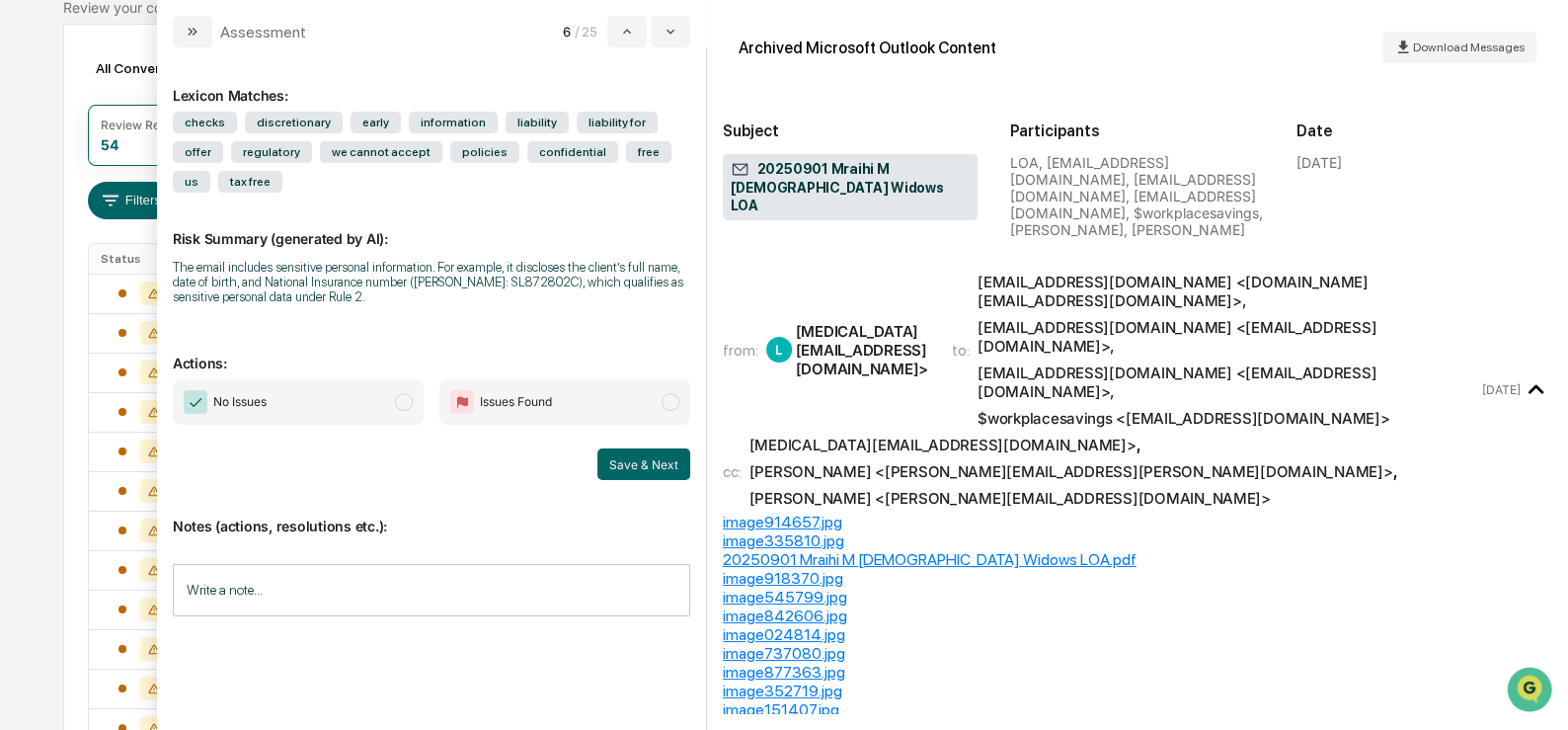
click at [397, 398] on span "modal" at bounding box center [404, 402] width 18 height 18
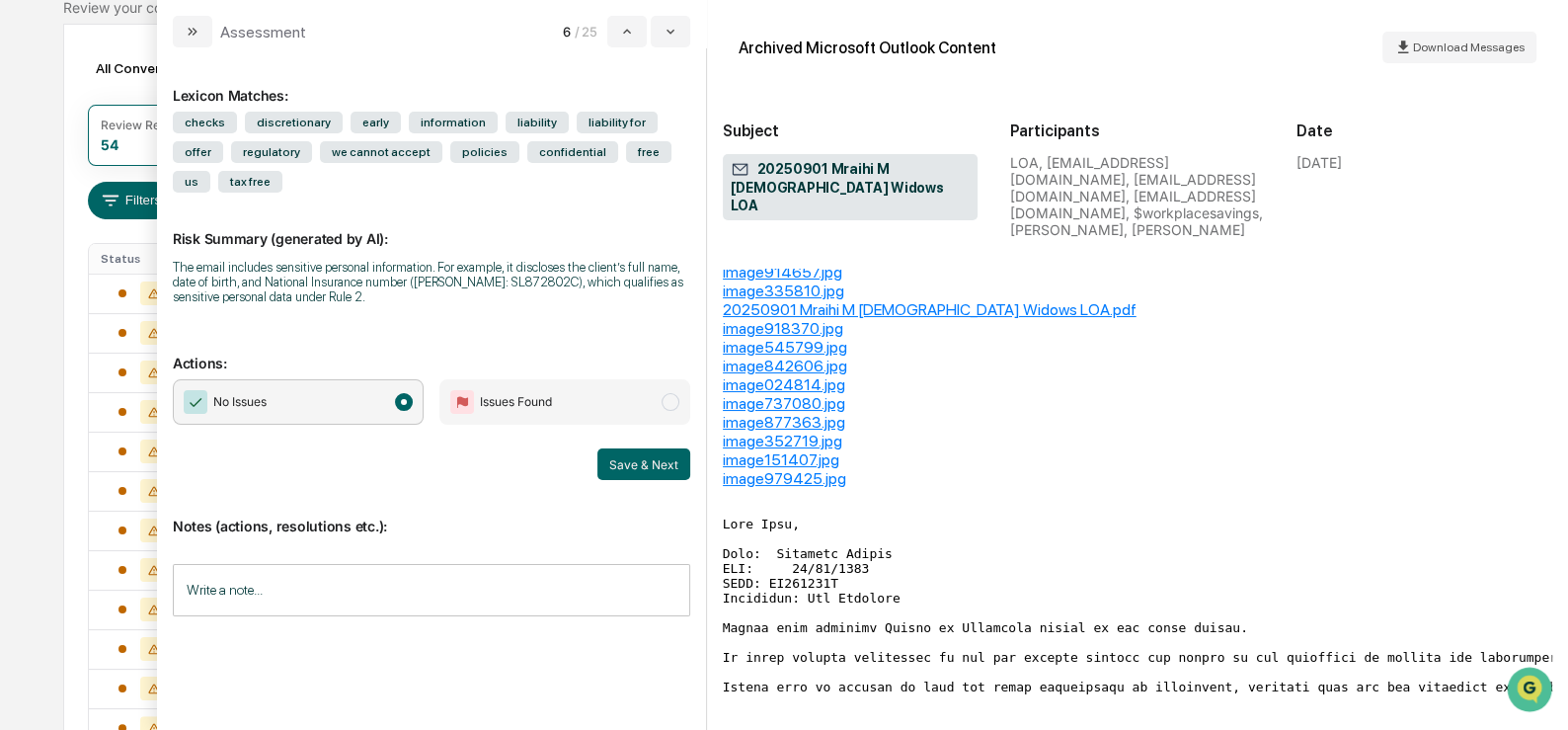
scroll to position [376, 0]
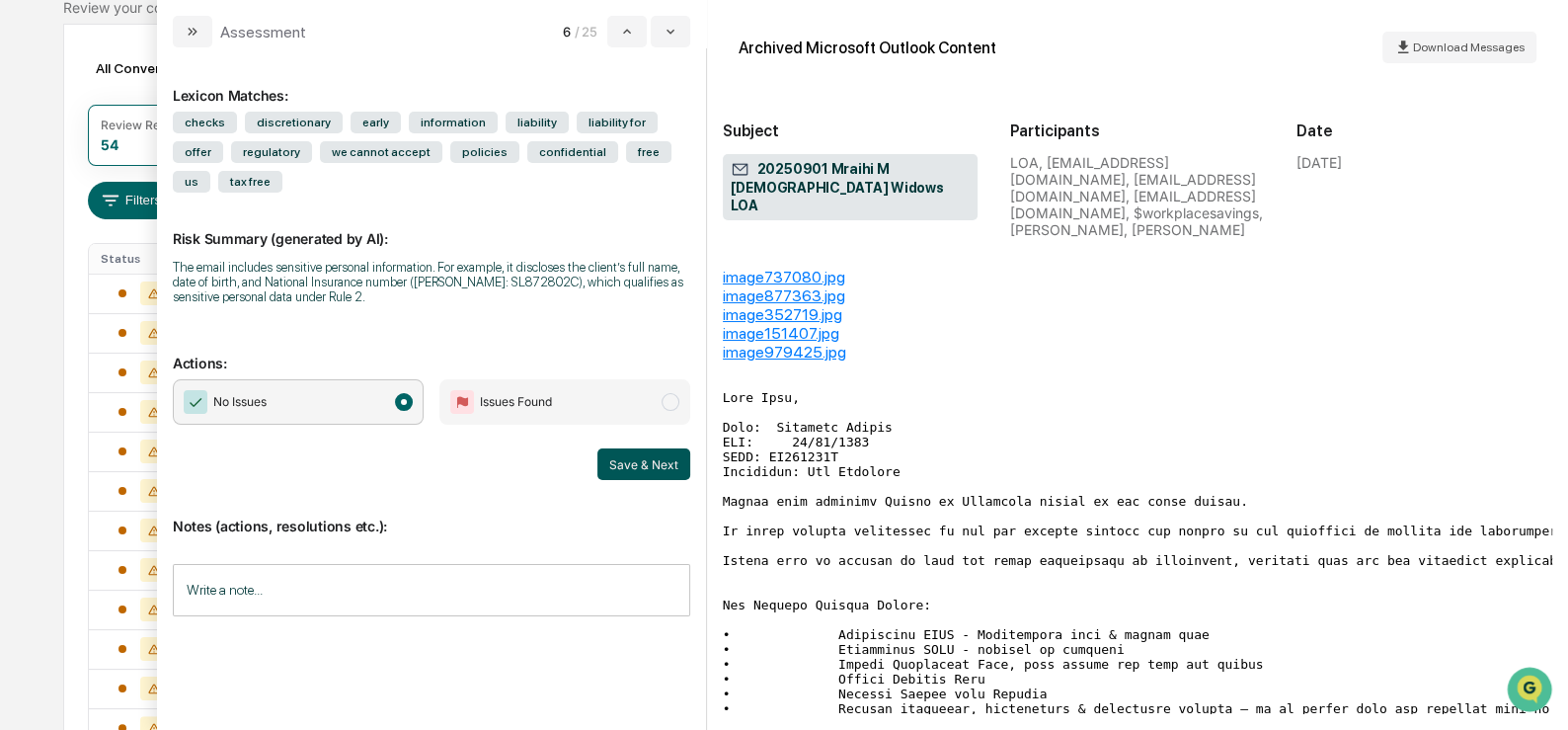
click at [660, 465] on button "Save & Next" at bounding box center [643, 465] width 93 height 32
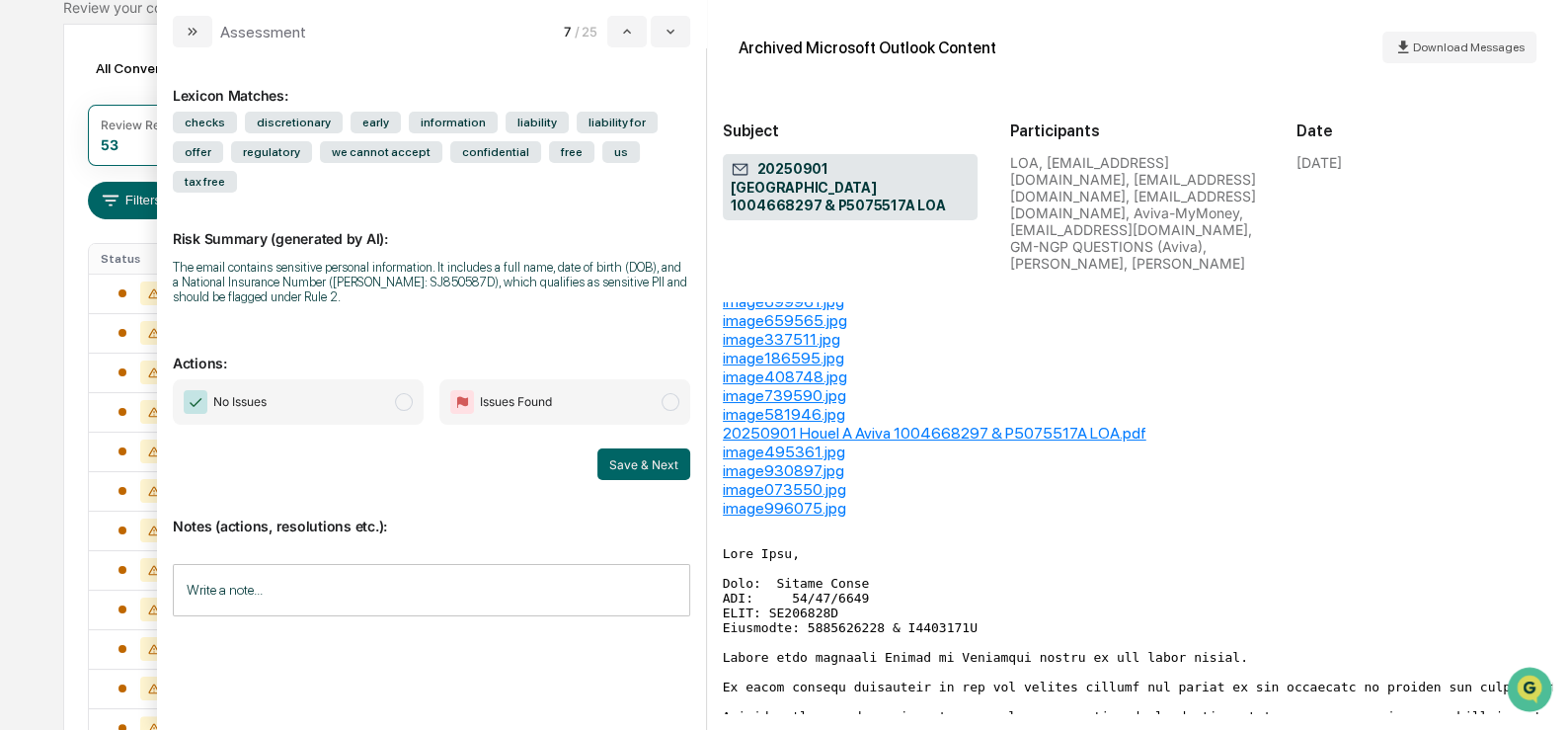
scroll to position [354, 0]
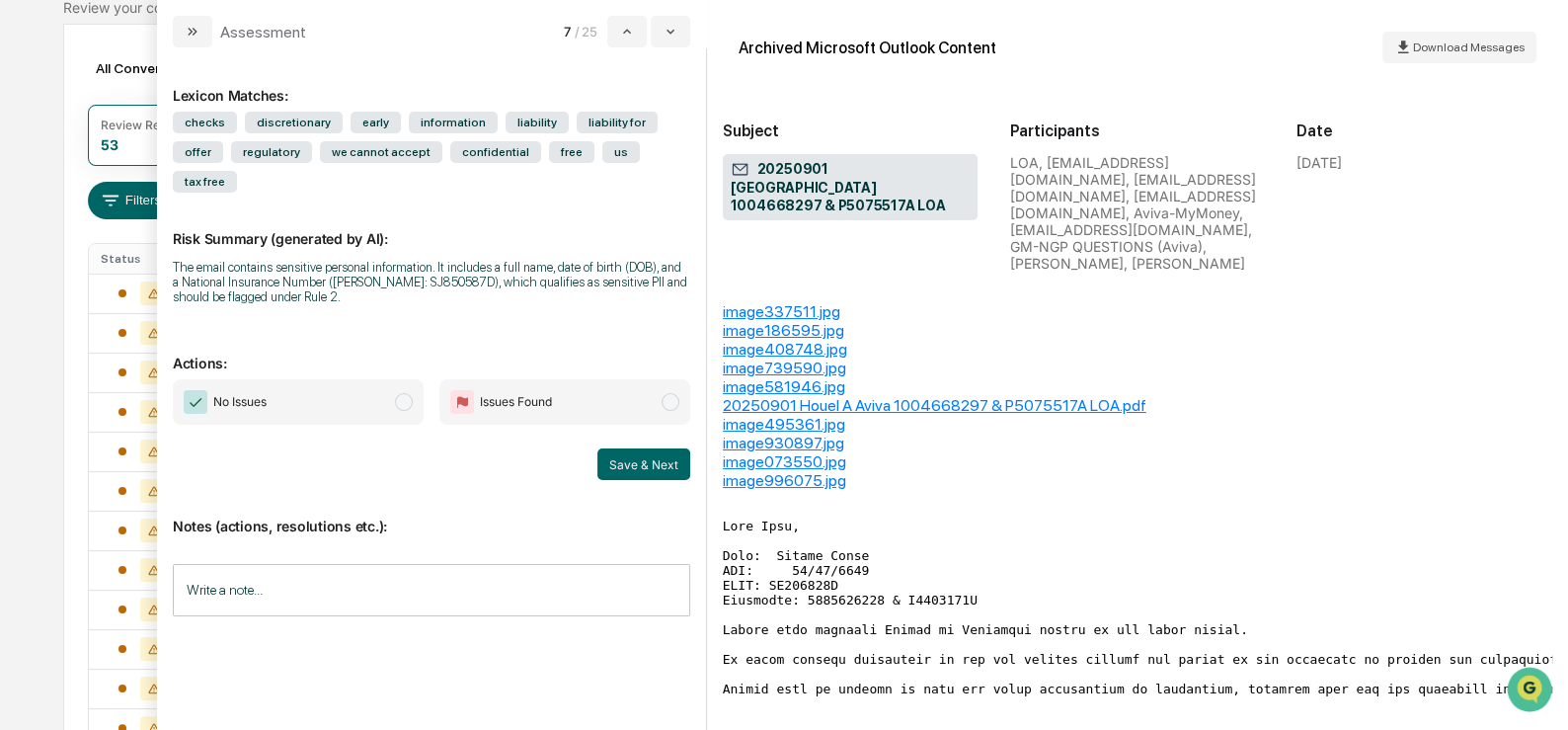
click at [408, 404] on span "modal" at bounding box center [404, 402] width 18 height 18
click at [622, 466] on button "Save & Next" at bounding box center [643, 465] width 93 height 32
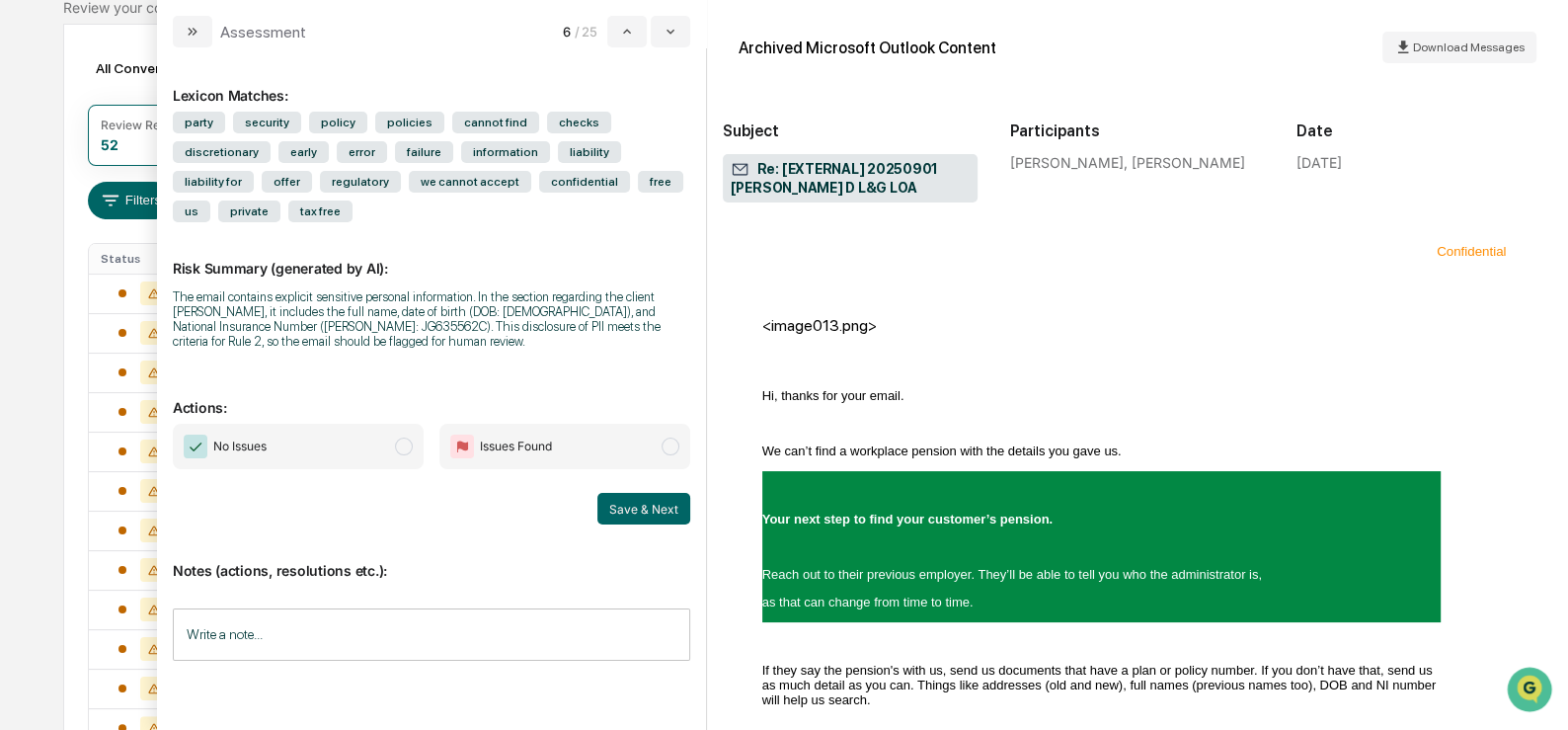
scroll to position [2423, 0]
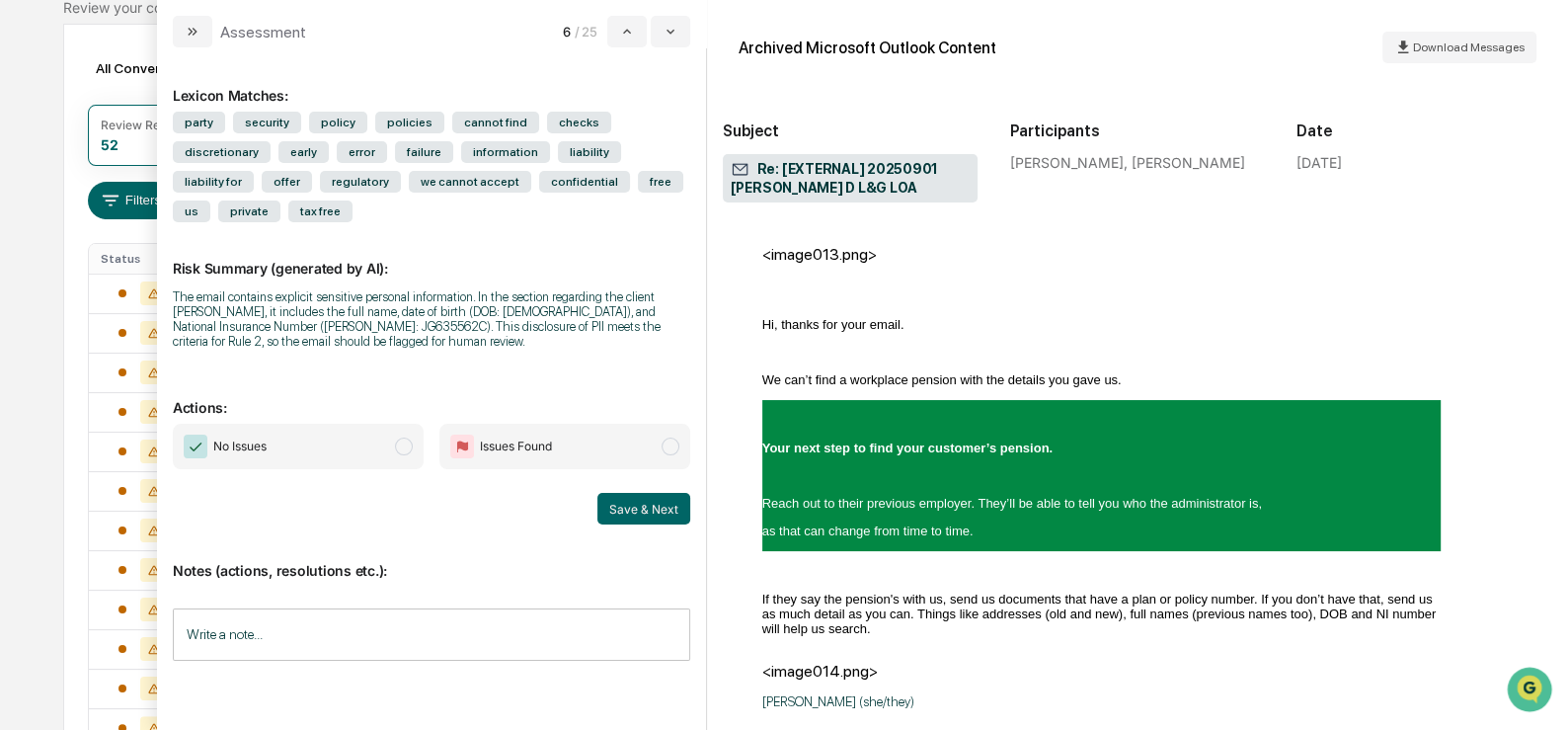
click at [369, 464] on span "No Issues" at bounding box center [298, 447] width 250 height 46
click at [614, 518] on button "Save & Next" at bounding box center [643, 509] width 93 height 32
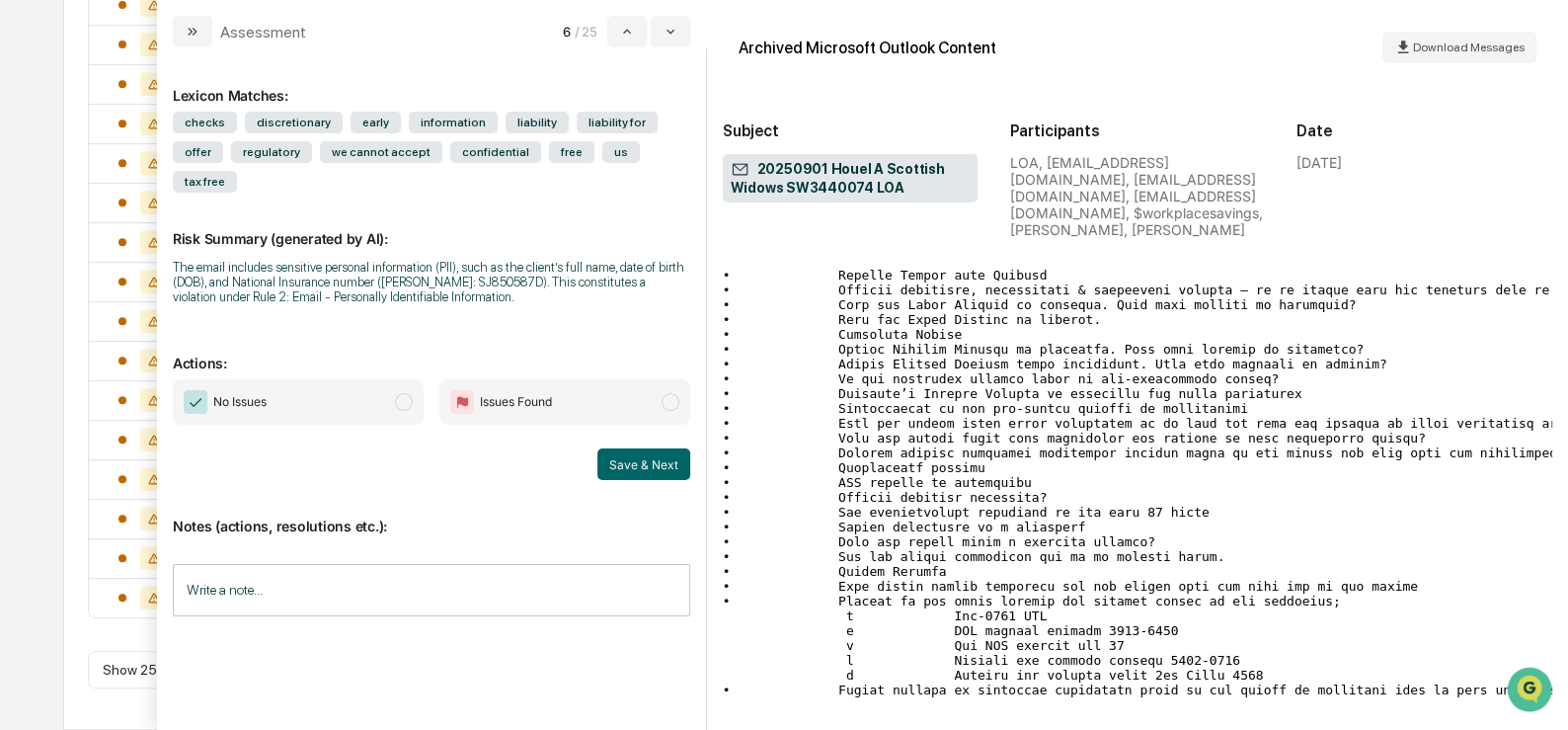
scroll to position [791, 0]
click at [383, 408] on span "No Issues" at bounding box center [298, 402] width 250 height 46
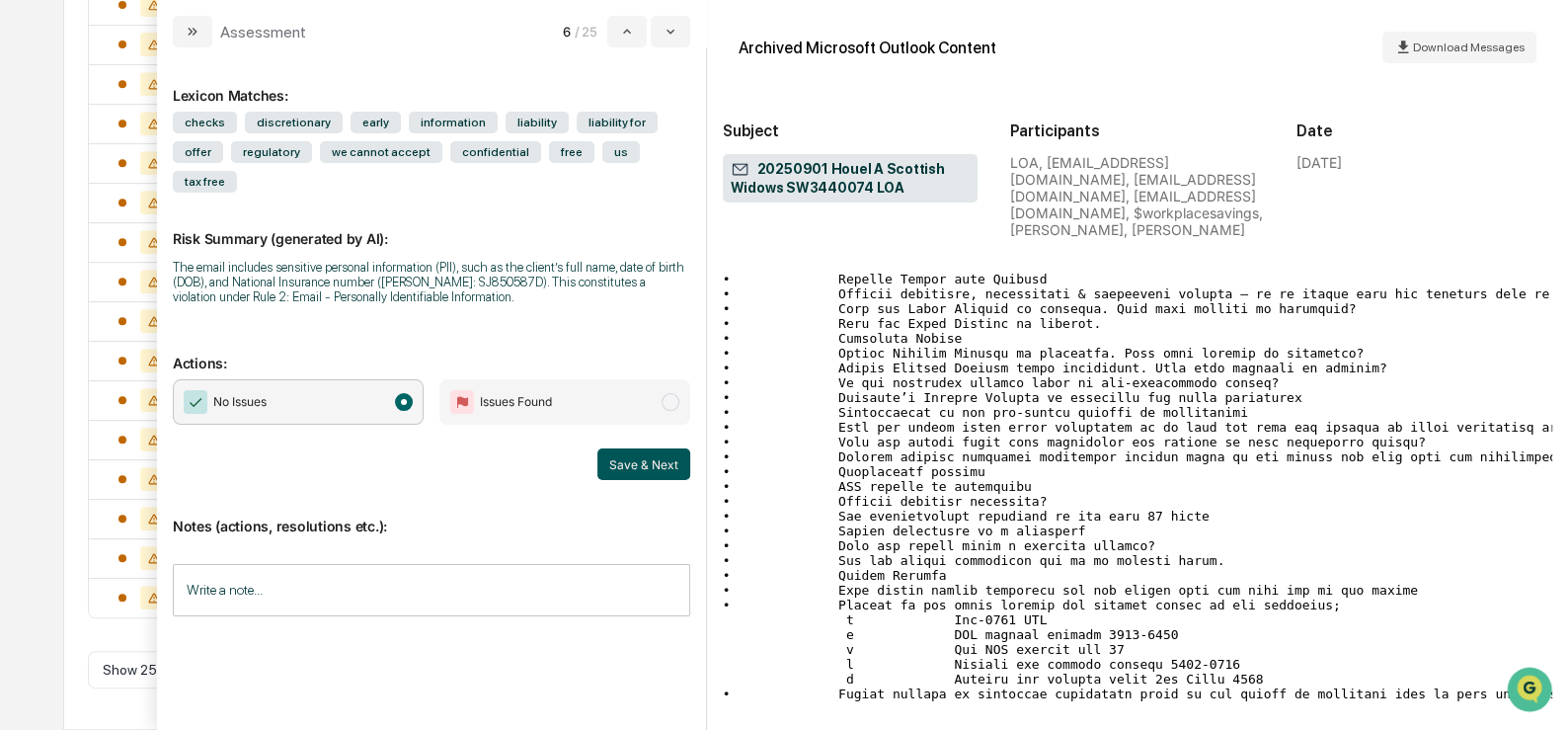
click at [608, 466] on button "Save & Next" at bounding box center [643, 465] width 93 height 32
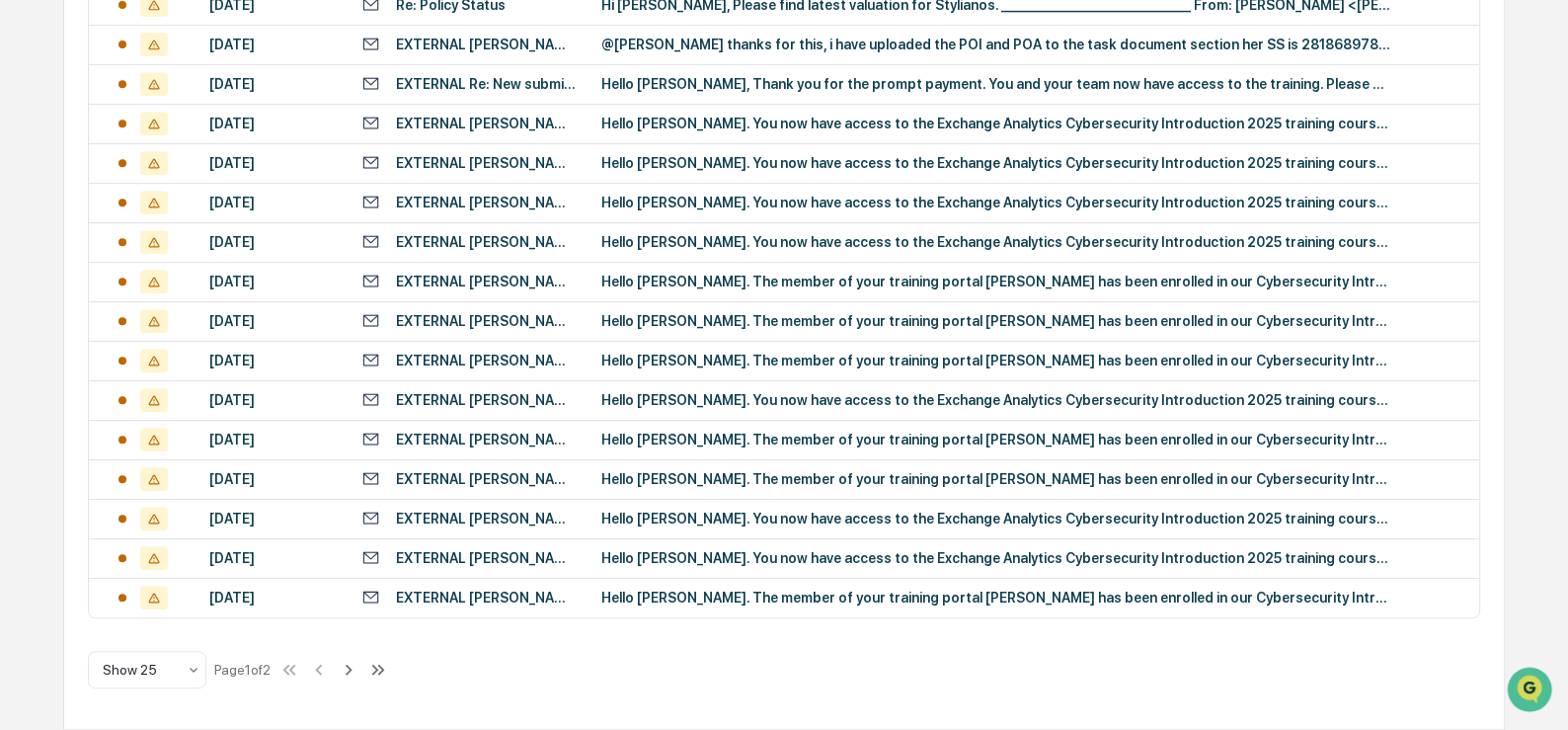
click at [74, 237] on div "All Conversations Options Review Required 50 Review Completed - Flagged as Issu…" at bounding box center [784, 54] width 1442 height 1350
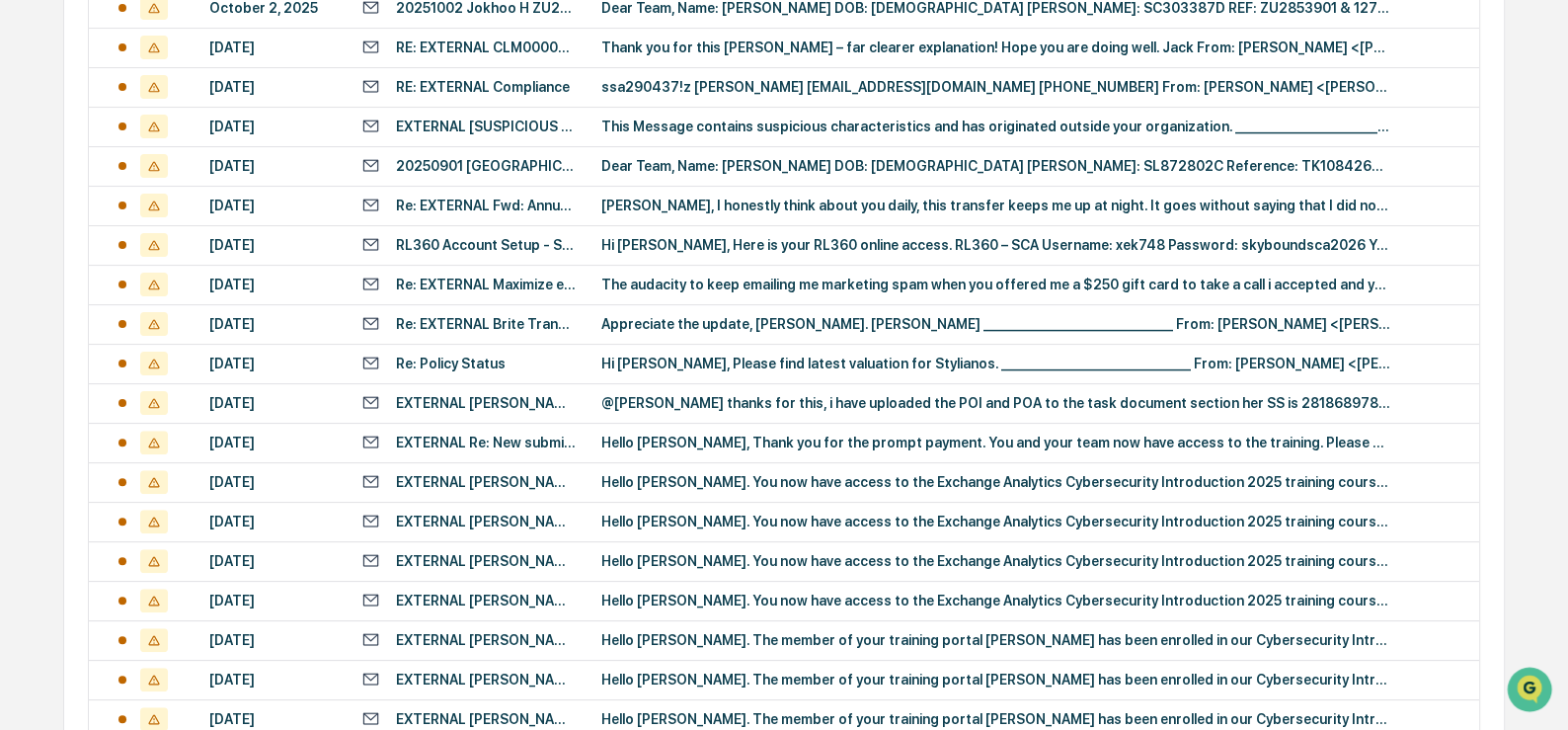
scroll to position [465, 0]
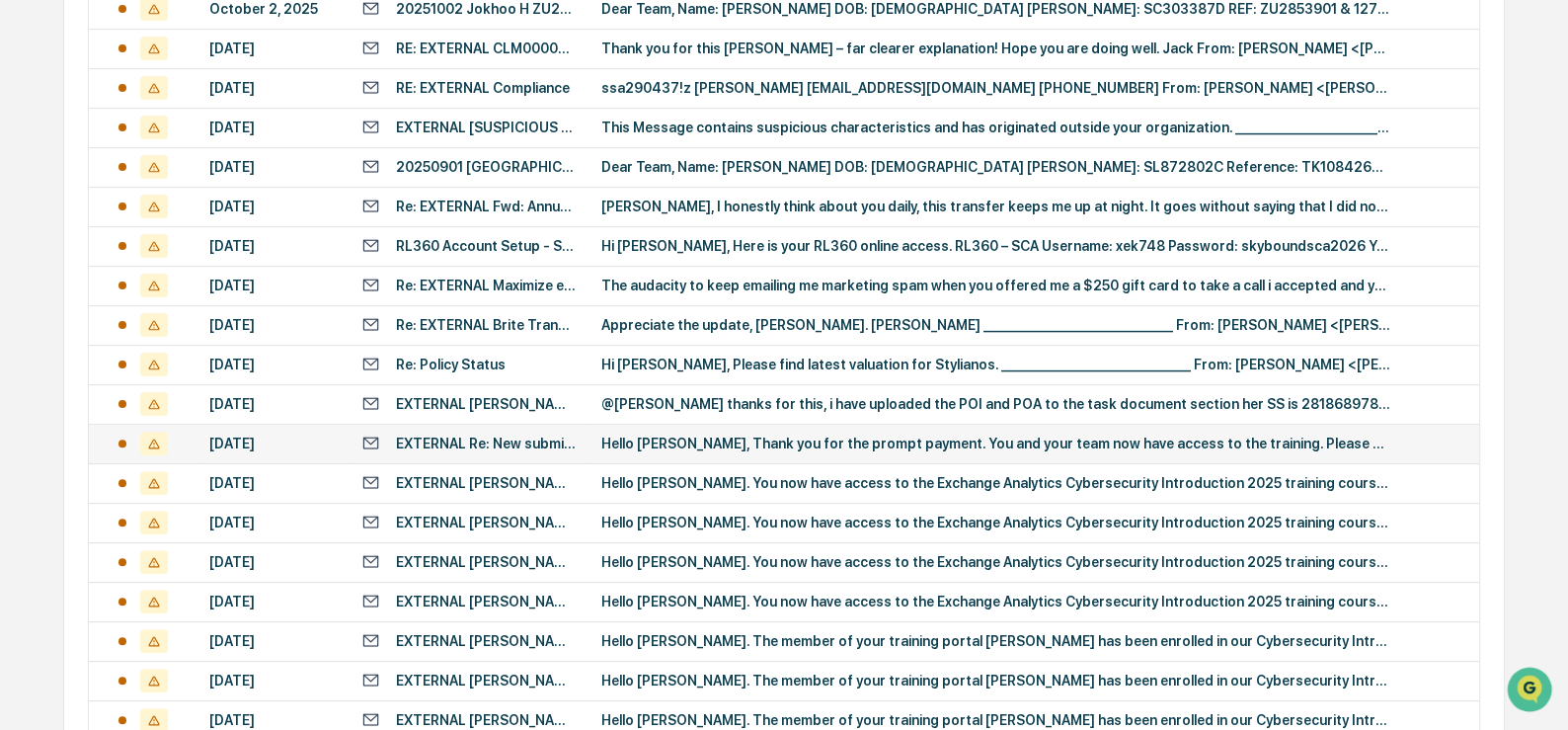
click at [642, 452] on div "Hello [PERSON_NAME], Thank you for the prompt payment. You and your team now ha…" at bounding box center [996, 444] width 790 height 16
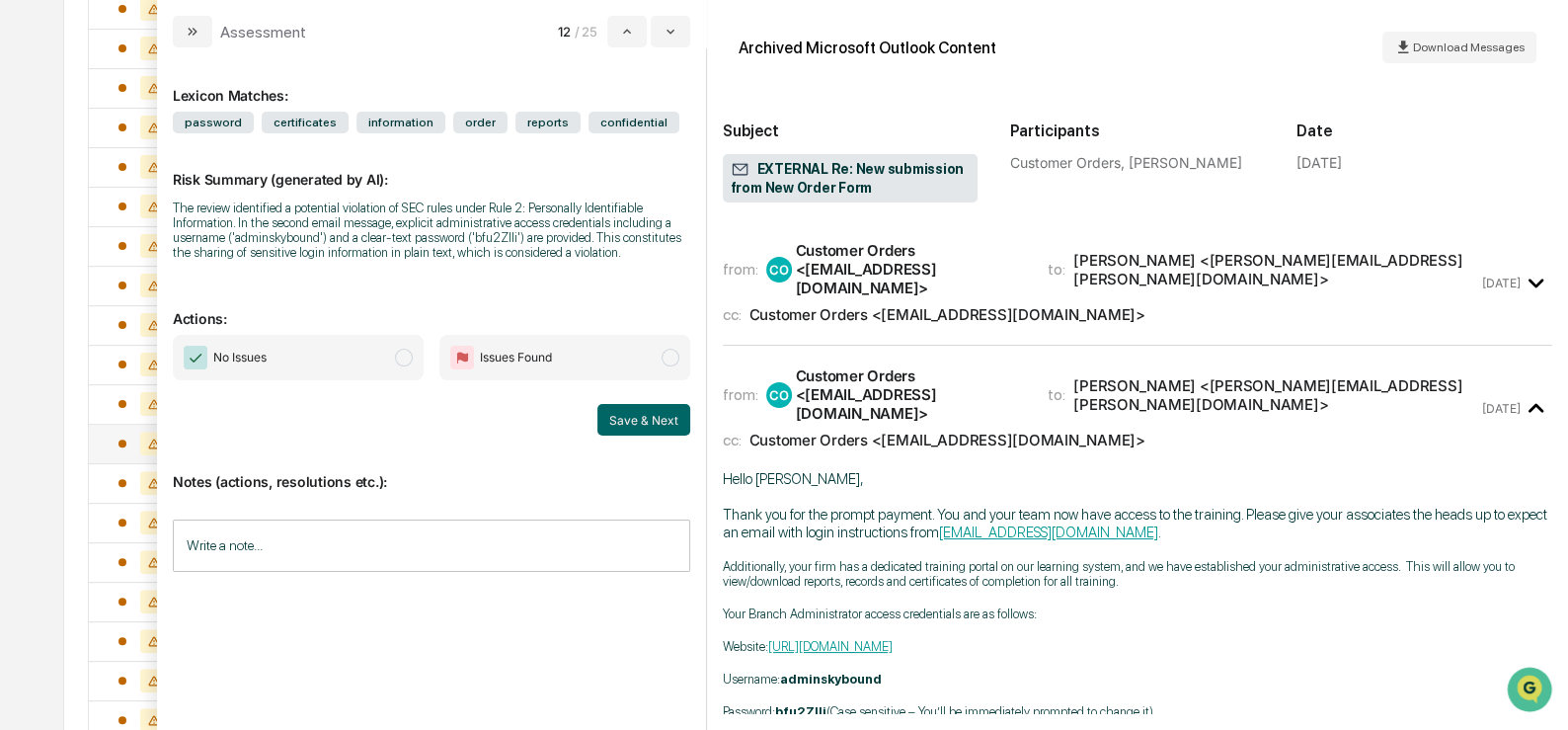
click at [392, 367] on span "No Issues" at bounding box center [298, 358] width 250 height 46
click at [623, 435] on button "Save & Next" at bounding box center [643, 420] width 93 height 32
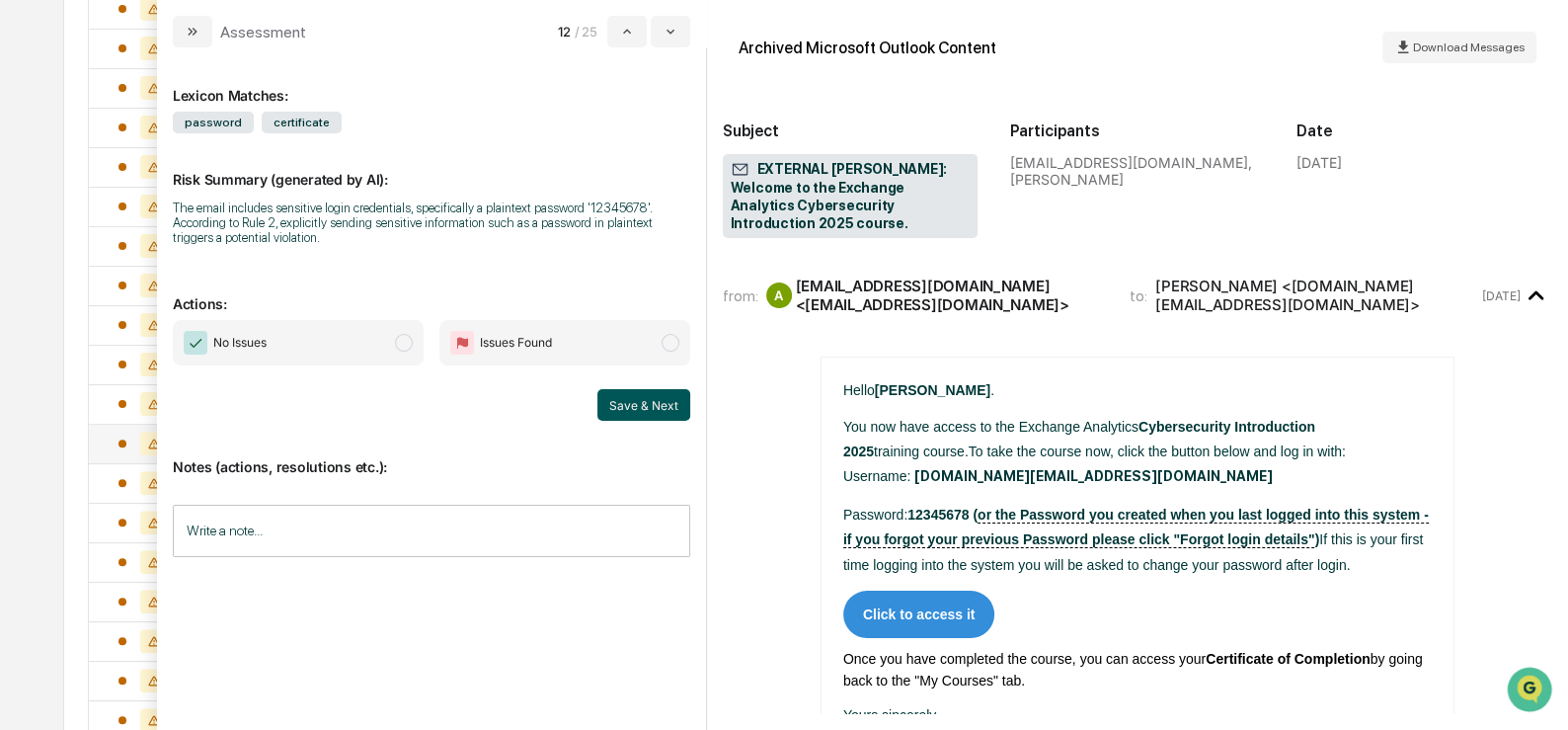
click at [636, 410] on button "Save & Next" at bounding box center [643, 405] width 93 height 32
click at [400, 338] on span "modal" at bounding box center [404, 343] width 18 height 18
click at [629, 404] on button "Save & Next" at bounding box center [643, 405] width 93 height 32
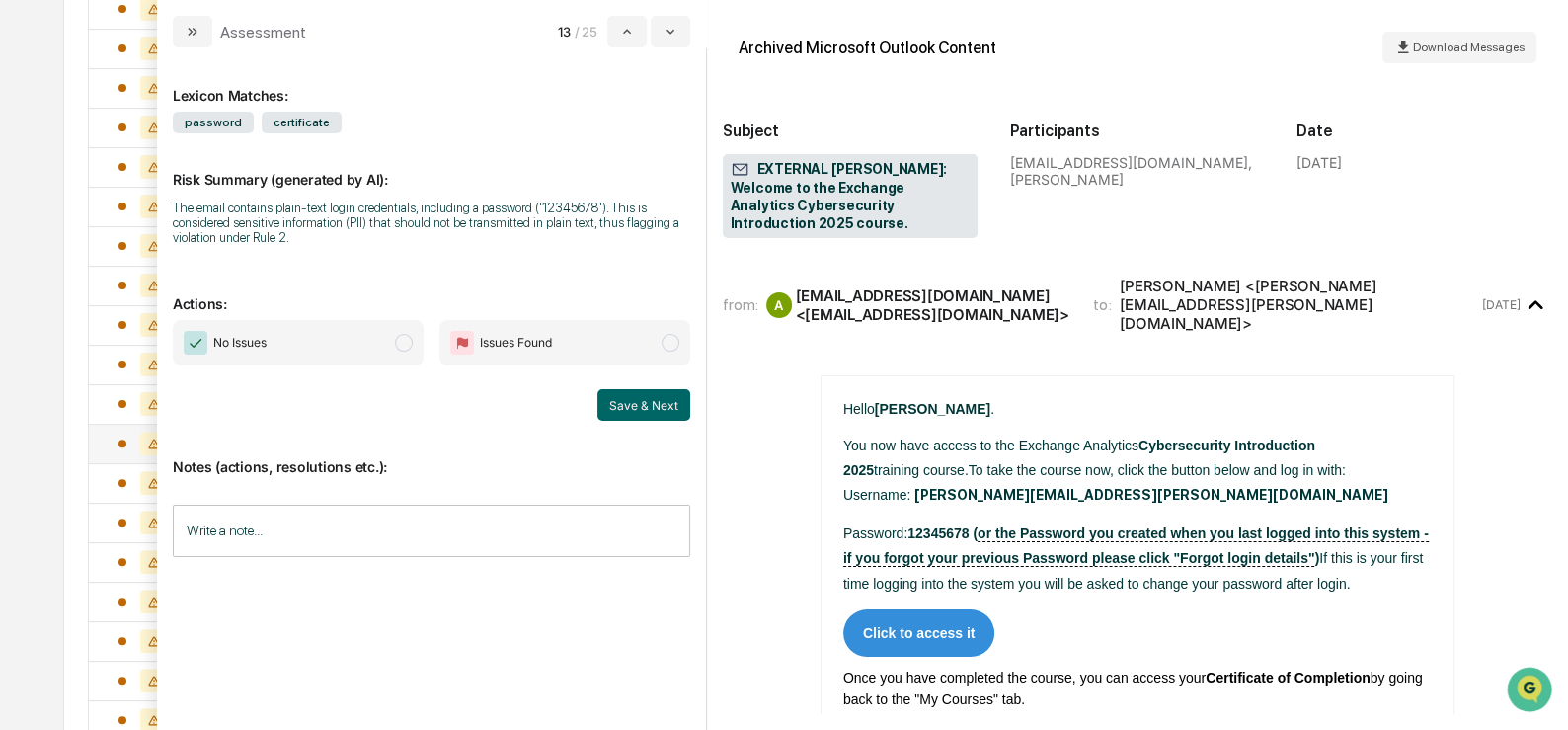
click at [406, 345] on span "modal" at bounding box center [404, 343] width 18 height 18
click at [646, 413] on button "Save & Next" at bounding box center [643, 405] width 93 height 32
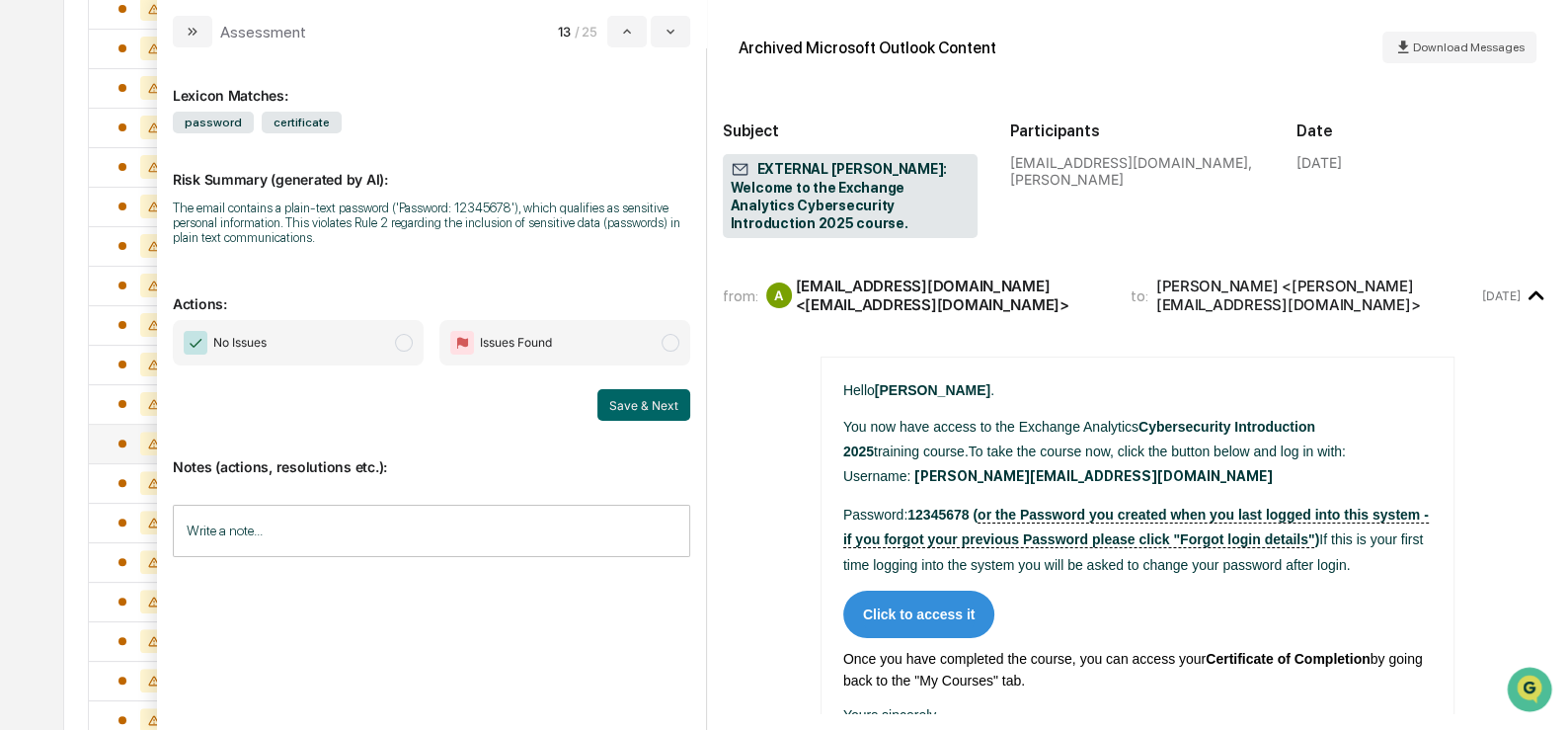
click at [392, 345] on span "No Issues" at bounding box center [298, 343] width 250 height 46
click at [666, 400] on button "Save & Next" at bounding box center [643, 405] width 93 height 32
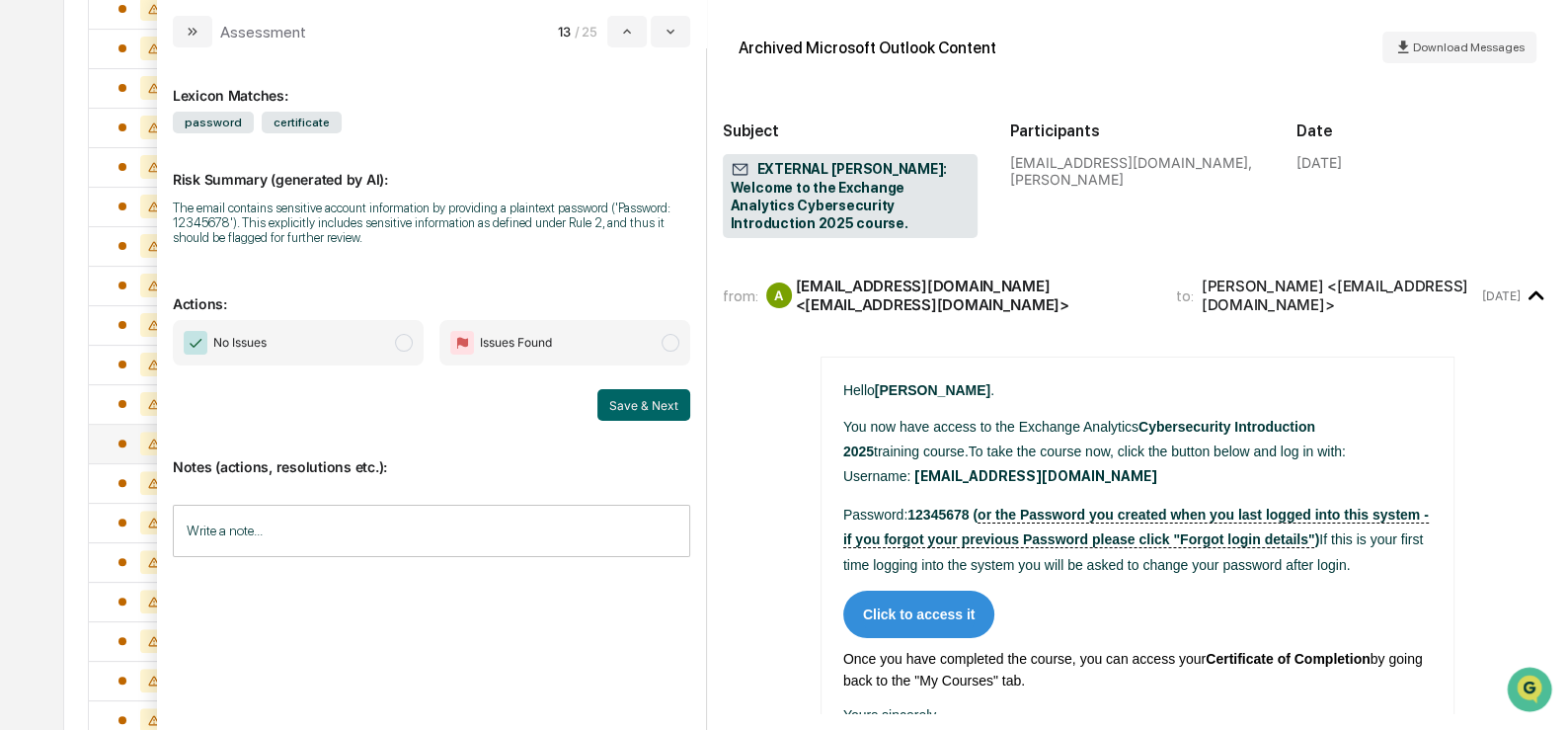
click at [381, 345] on span "No Issues" at bounding box center [298, 343] width 250 height 46
click at [642, 409] on button "Save & Next" at bounding box center [643, 405] width 93 height 32
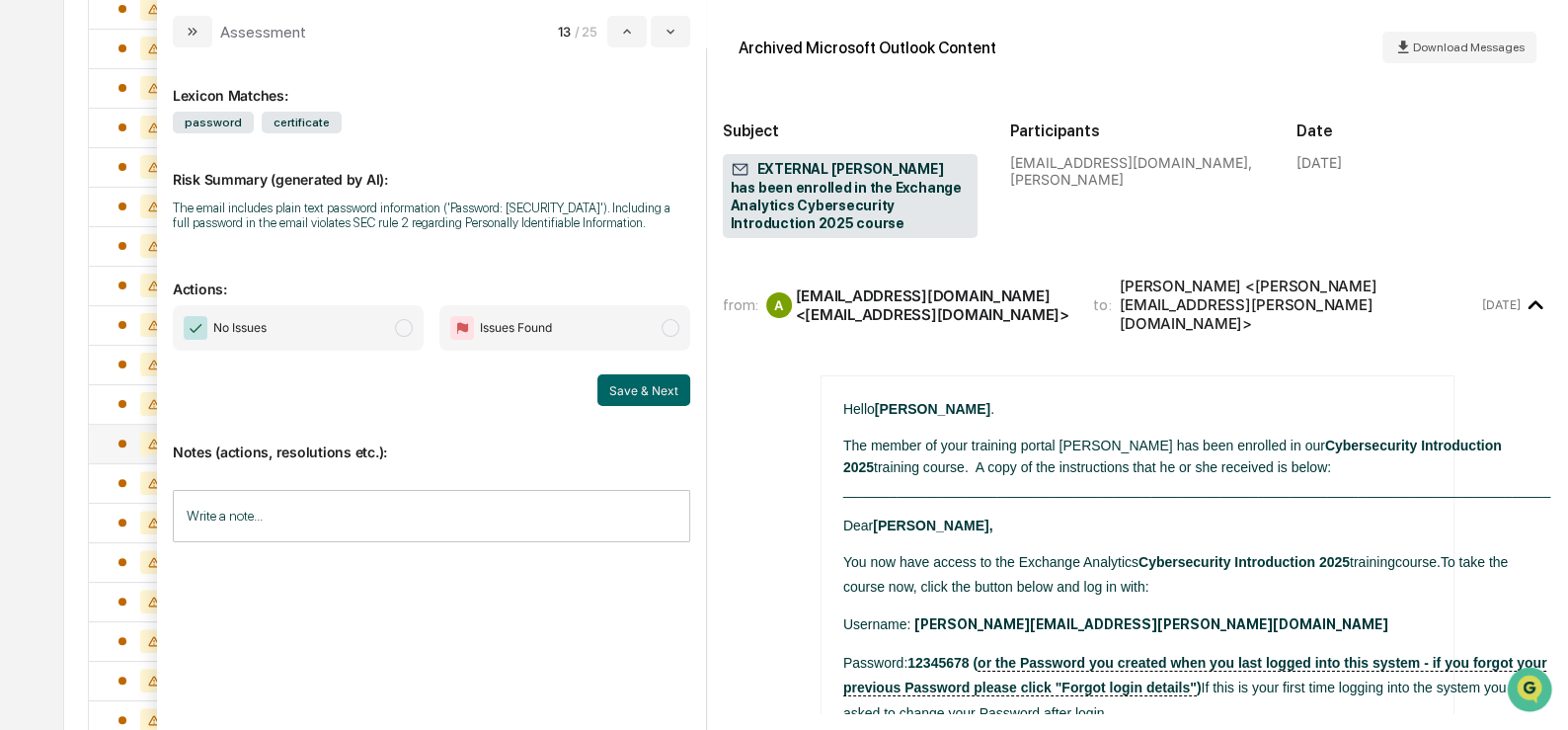
click at [369, 350] on span "No Issues" at bounding box center [298, 328] width 250 height 46
click at [627, 406] on button "Save & Next" at bounding box center [643, 390] width 93 height 32
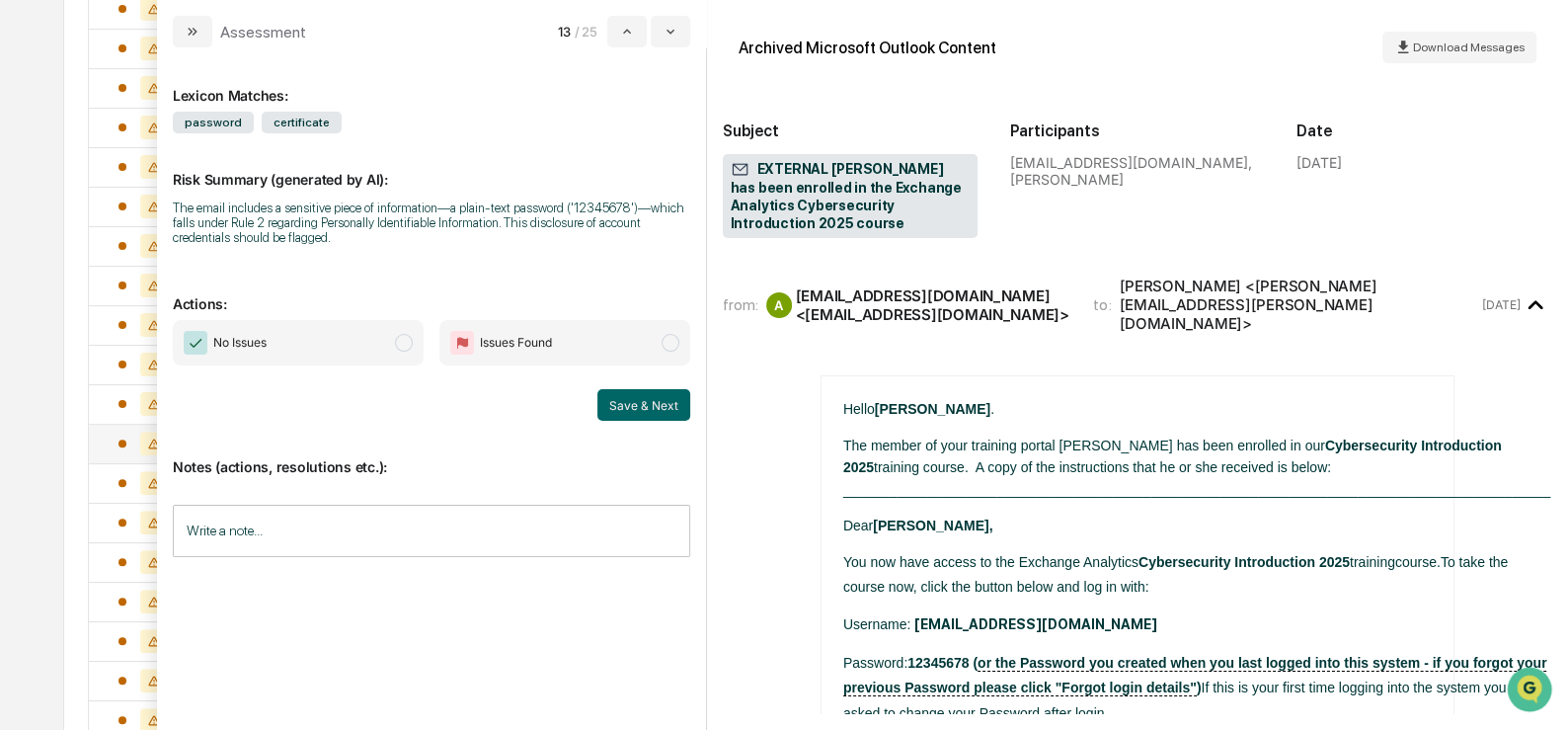
click at [386, 349] on span "No Issues" at bounding box center [298, 343] width 250 height 46
click at [619, 401] on button "Save & Next" at bounding box center [643, 405] width 93 height 32
click at [404, 342] on span "modal" at bounding box center [404, 343] width 18 height 18
click at [627, 409] on button "Save & Next" at bounding box center [643, 405] width 93 height 32
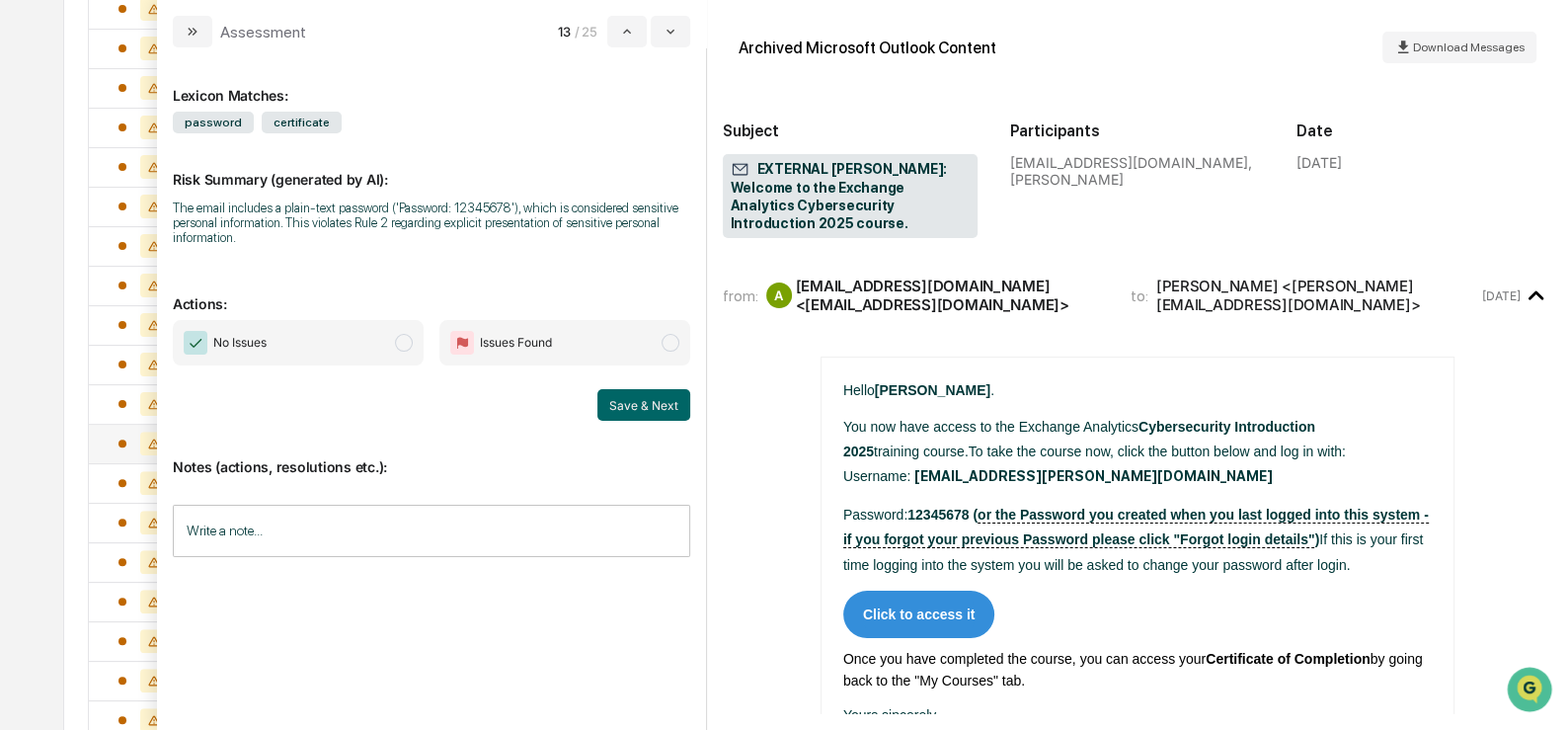
click at [398, 339] on span "modal" at bounding box center [404, 343] width 18 height 18
click at [630, 402] on button "Save & Next" at bounding box center [643, 405] width 93 height 32
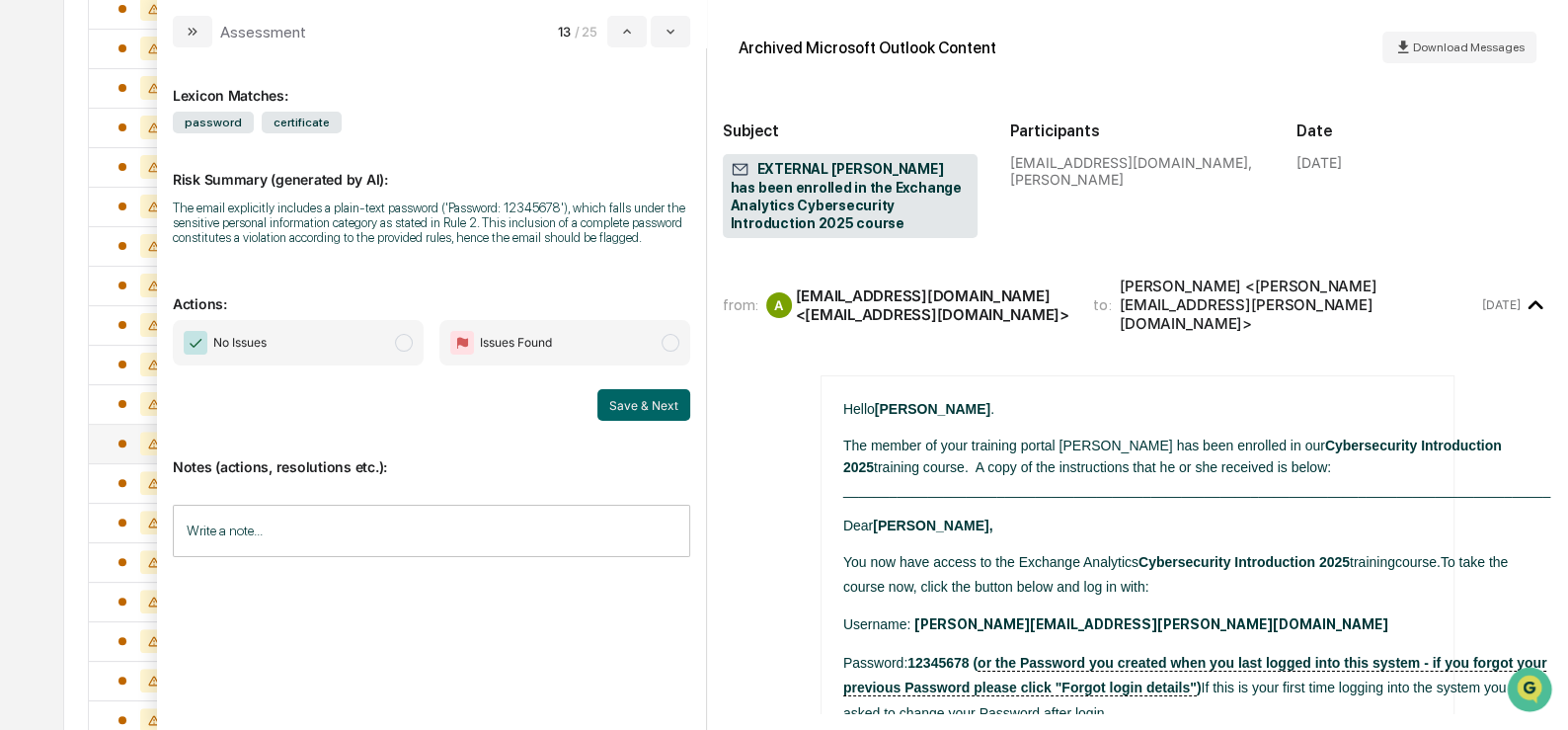
click at [388, 361] on span "No Issues" at bounding box center [298, 343] width 250 height 46
click at [630, 421] on button "Save & Next" at bounding box center [643, 405] width 93 height 32
click at [383, 346] on span "No Issues" at bounding box center [298, 343] width 250 height 46
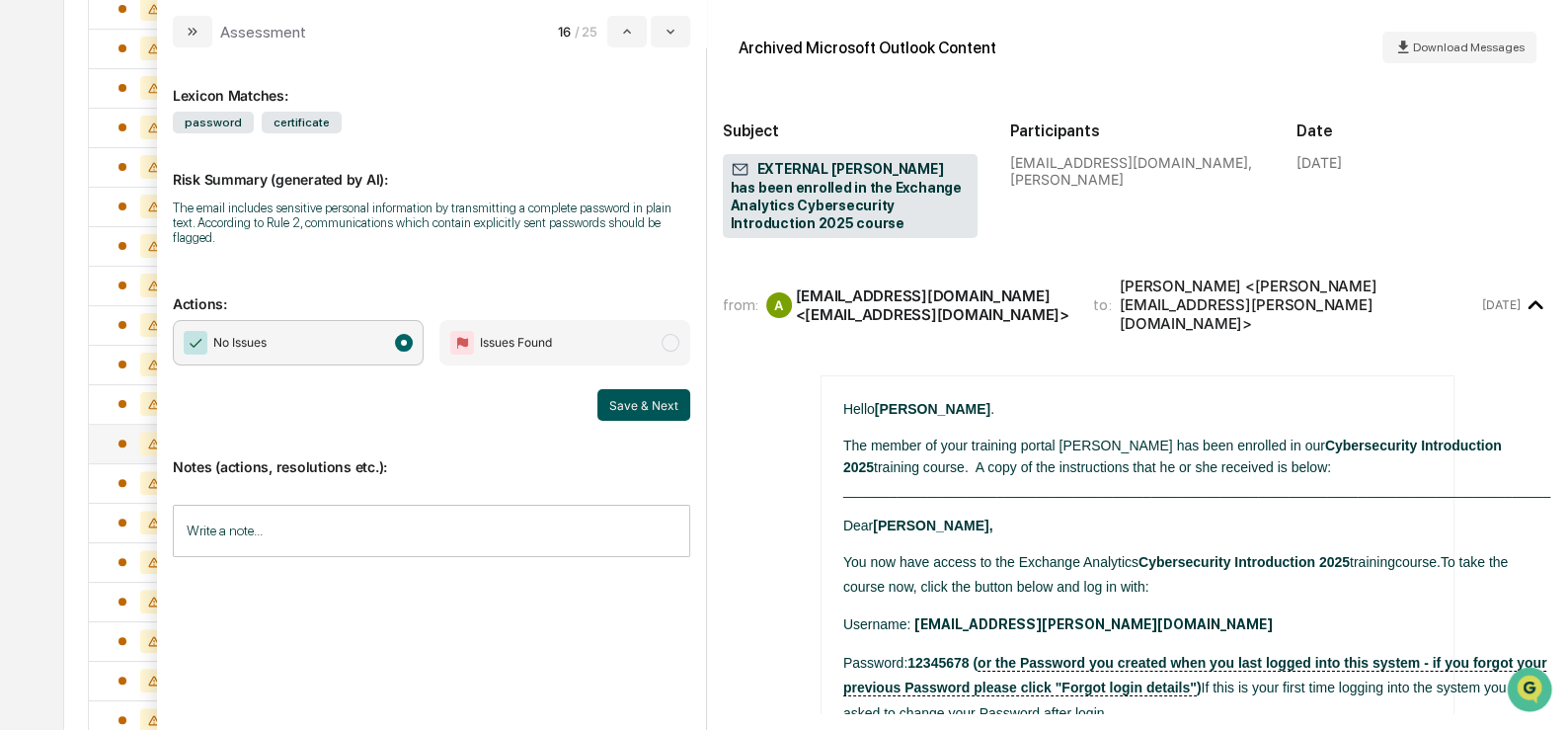
click at [632, 404] on button "Save & Next" at bounding box center [643, 405] width 93 height 32
click at [388, 348] on span "No Issues" at bounding box center [298, 343] width 250 height 46
click at [627, 399] on button "Save & Next" at bounding box center [643, 405] width 93 height 32
click at [403, 347] on span "modal" at bounding box center [404, 343] width 18 height 18
click at [603, 398] on button "Save & Next" at bounding box center [643, 405] width 93 height 32
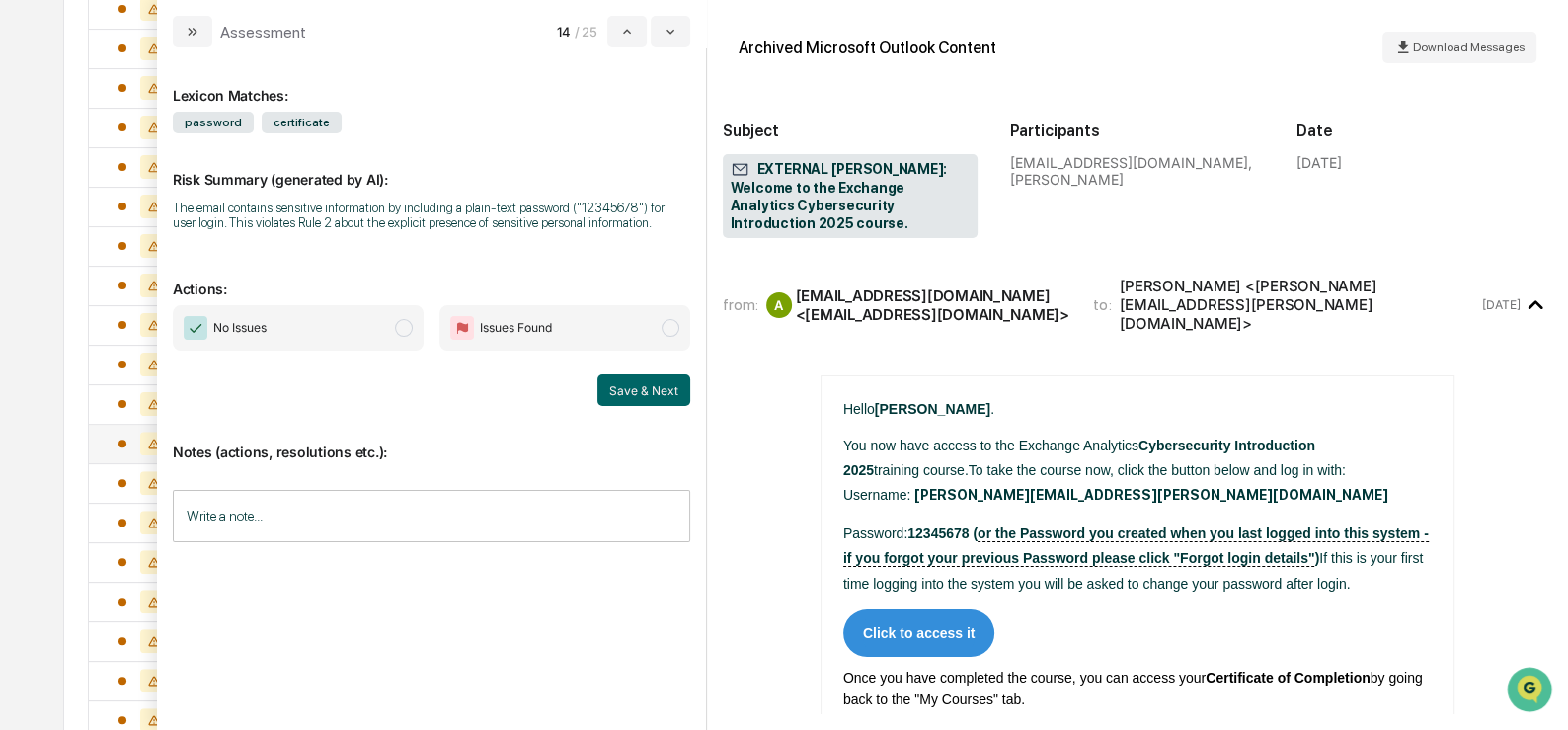
click at [393, 347] on span "No Issues" at bounding box center [298, 328] width 250 height 46
click at [617, 406] on button "Save & Next" at bounding box center [643, 390] width 93 height 32
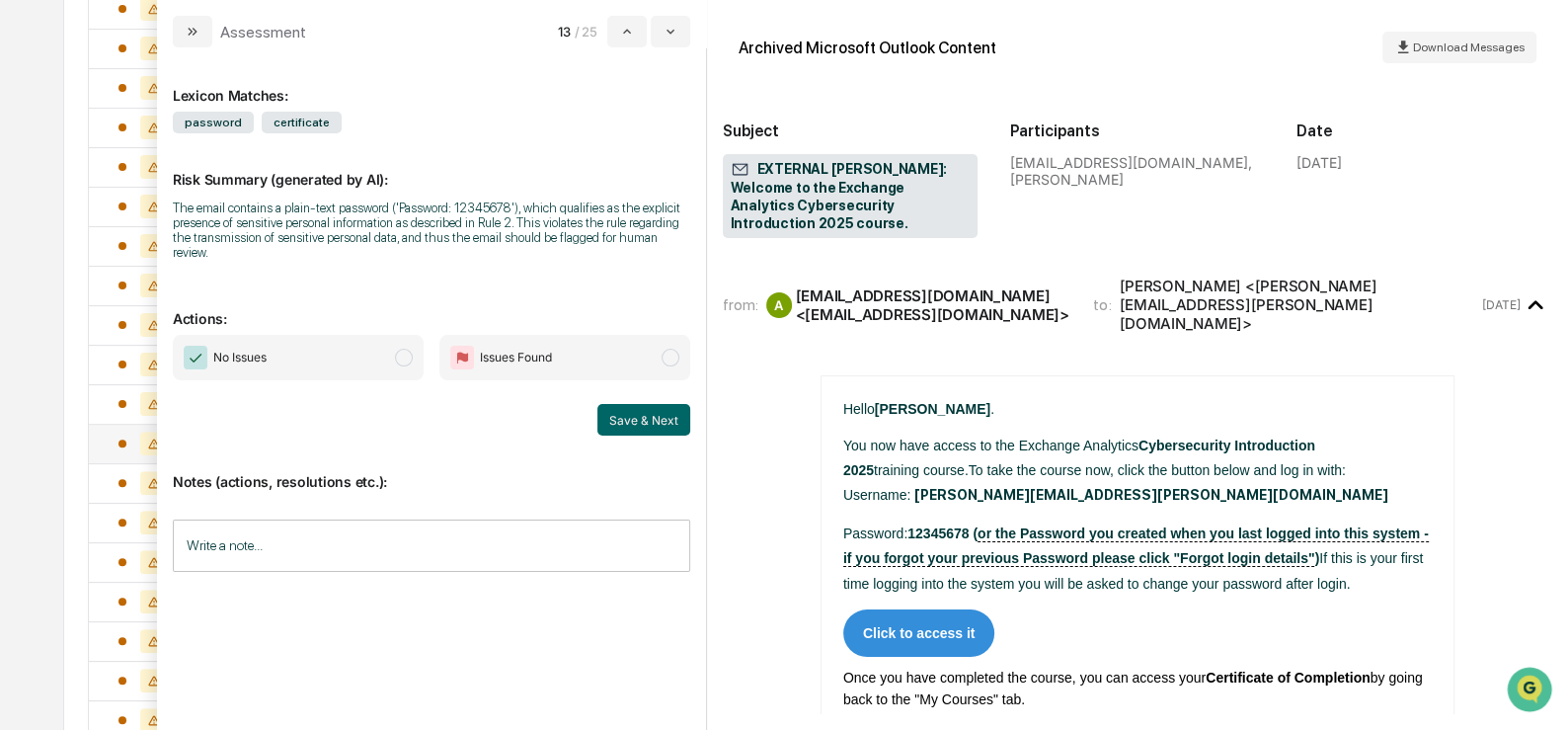
click at [413, 356] on span "No Issues" at bounding box center [298, 358] width 250 height 46
click at [616, 420] on button "Save & Next" at bounding box center [643, 420] width 93 height 32
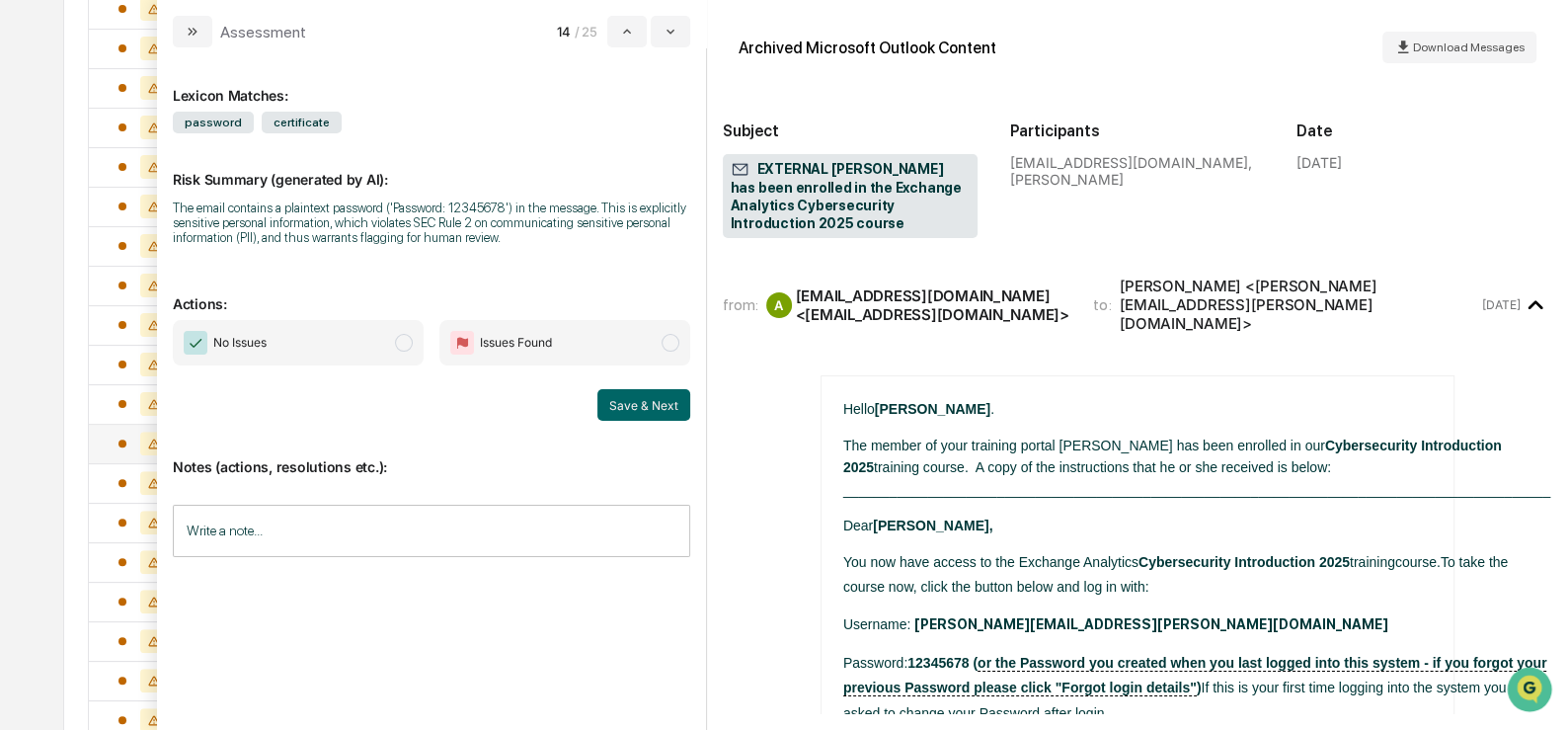
click at [374, 347] on span "No Issues" at bounding box center [298, 343] width 250 height 46
click at [627, 409] on button "Save & Next" at bounding box center [643, 405] width 93 height 32
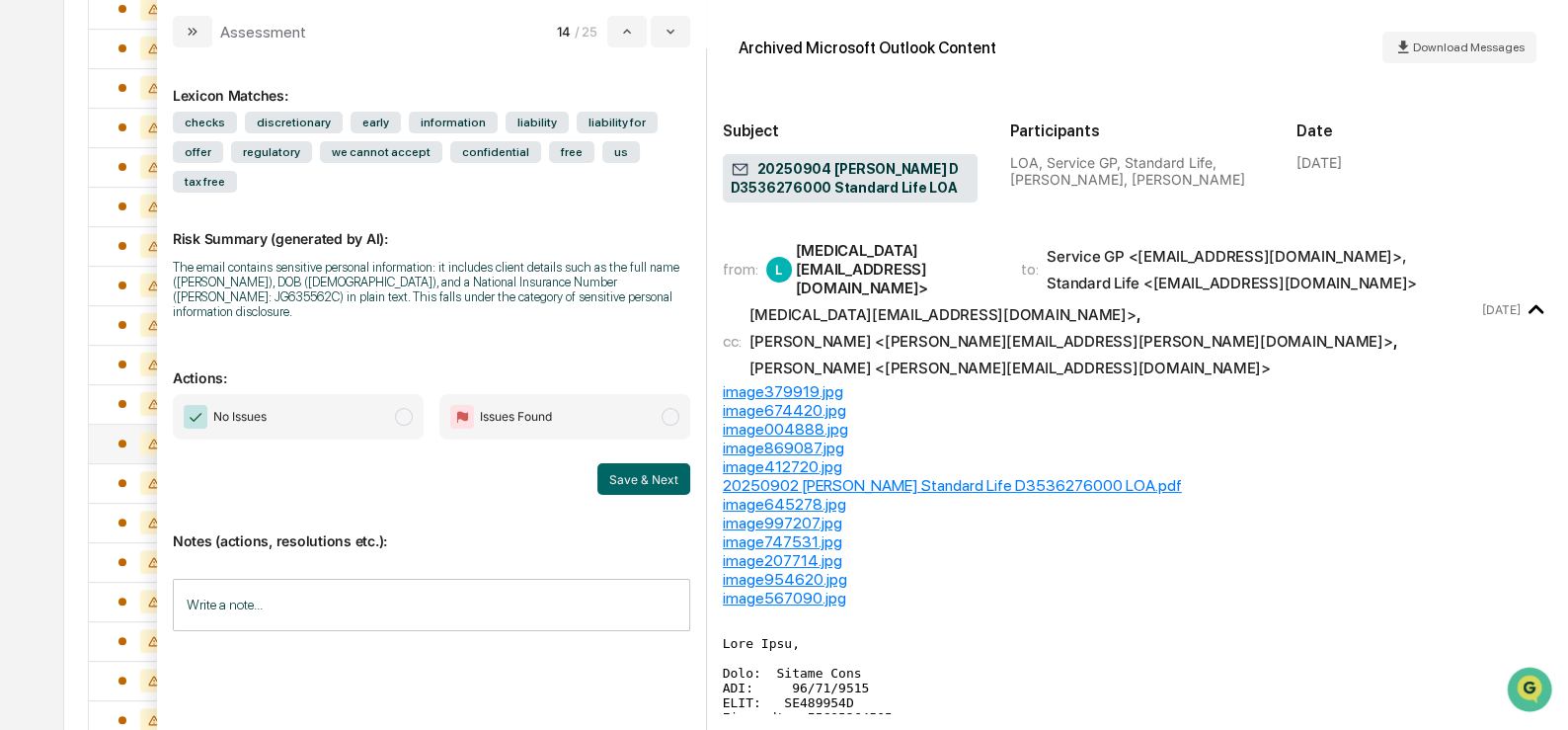
click at [48, 319] on div "Calendar Manage Tasks Reviews Approval Management Company People, Data, Setting…" at bounding box center [784, 312] width 1568 height 1554
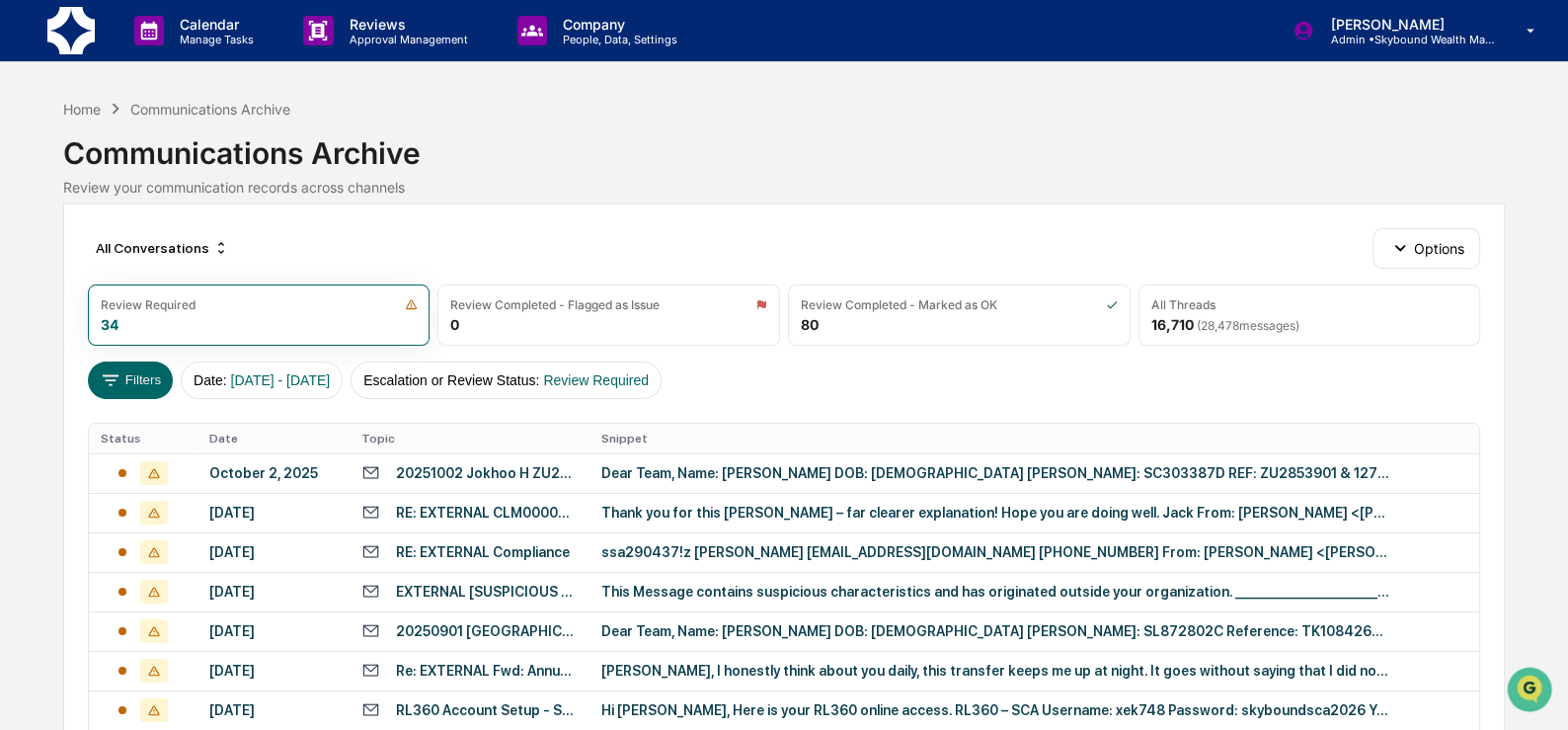
click at [68, 26] on img at bounding box center [71, 31] width 48 height 48
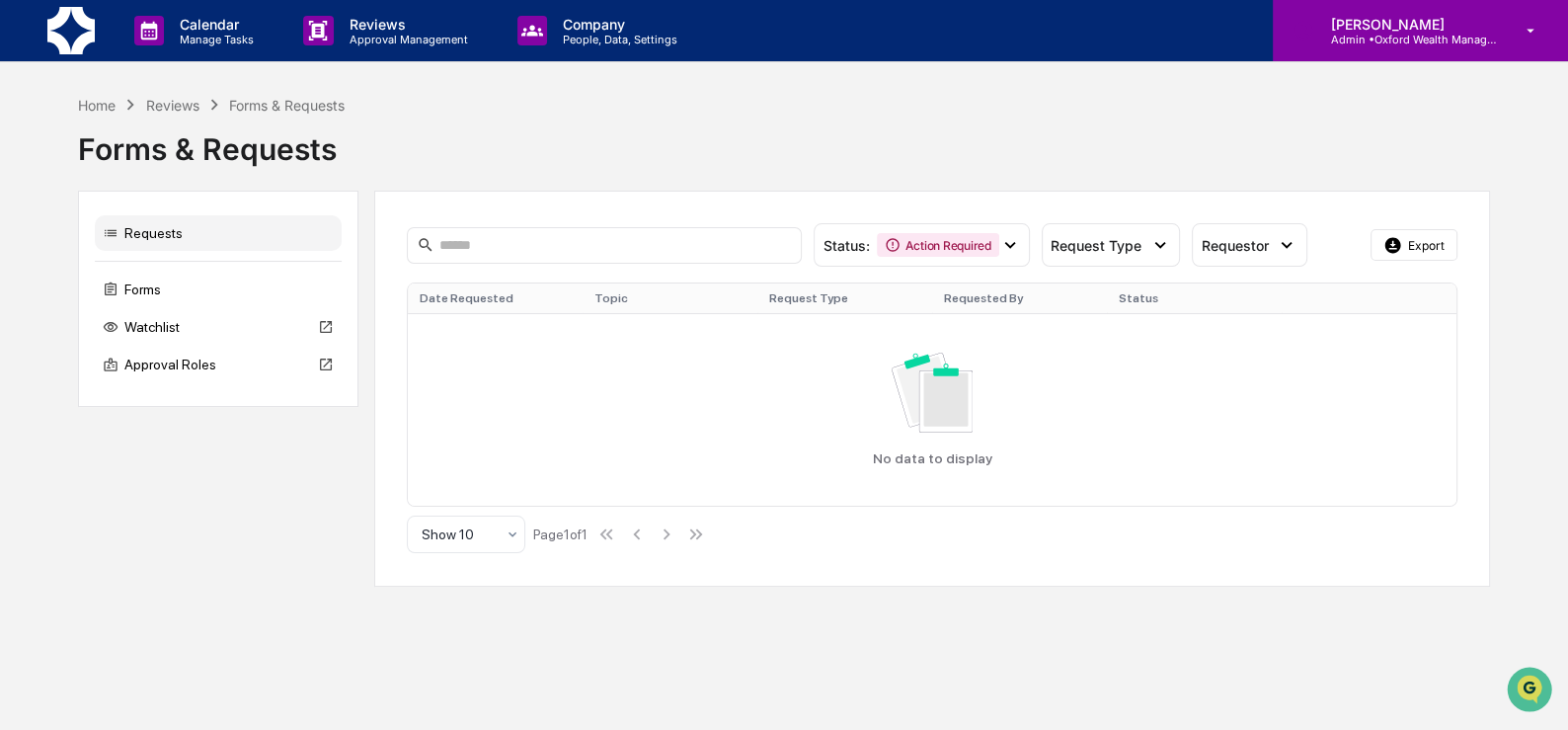
click at [1370, 34] on p "Admin • Oxford Wealth Management" at bounding box center [1406, 40] width 184 height 14
